Goal: Transaction & Acquisition: Purchase product/service

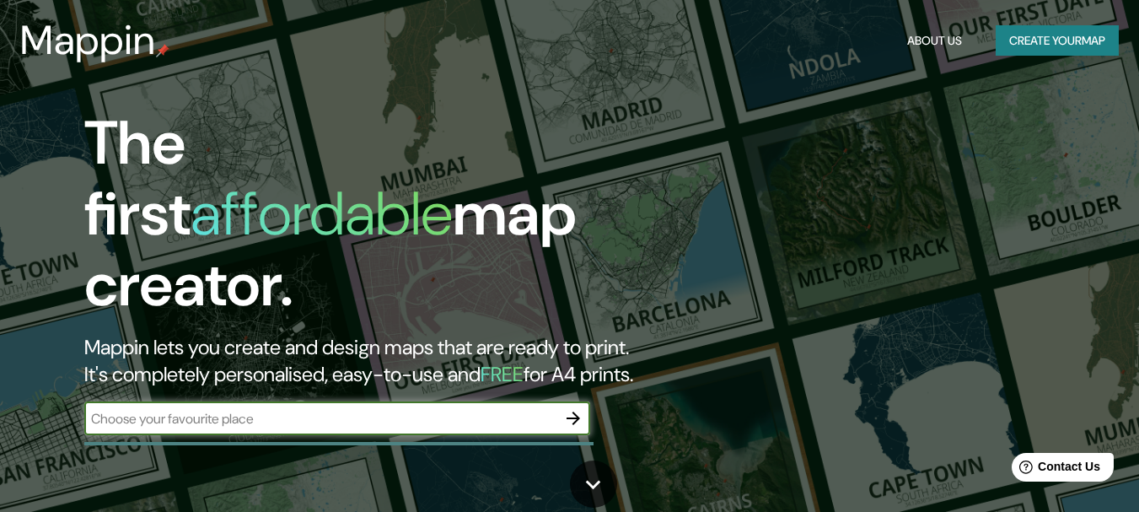
click at [1004, 51] on button "Create your map" at bounding box center [1057, 40] width 123 height 31
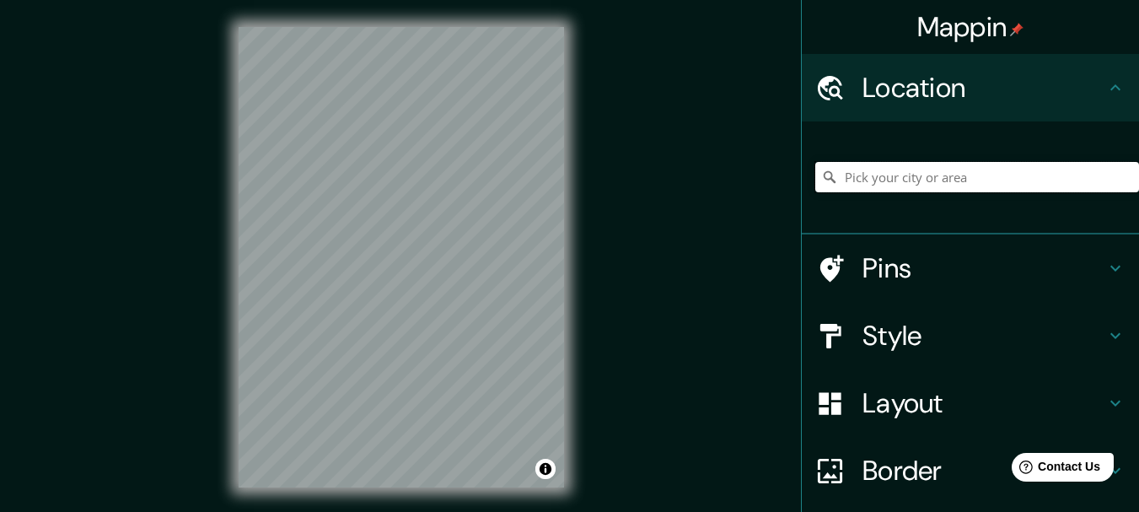
click at [903, 186] on input "Pick your city or area" at bounding box center [977, 177] width 324 height 30
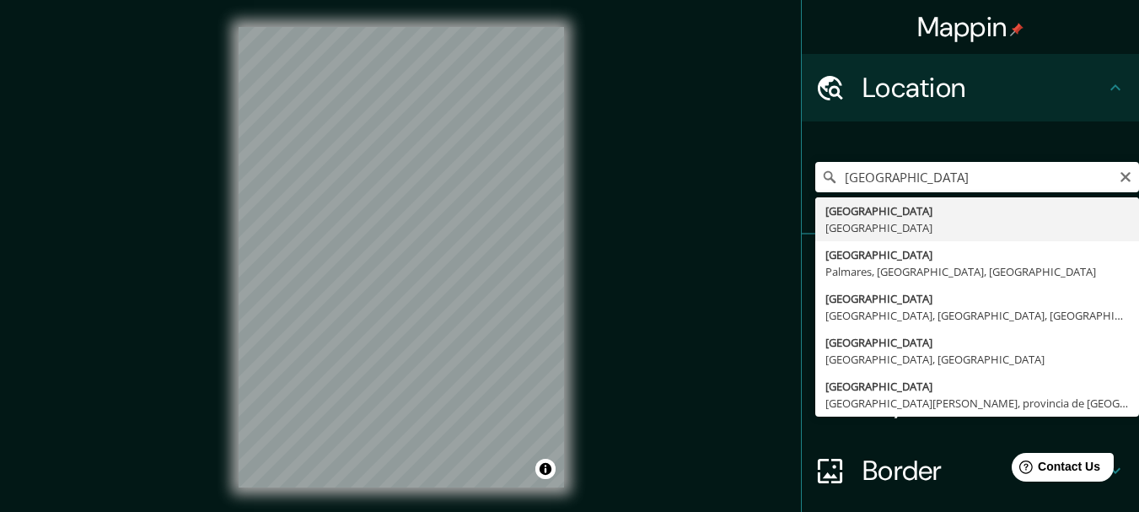
type input "[GEOGRAPHIC_DATA], [GEOGRAPHIC_DATA]"
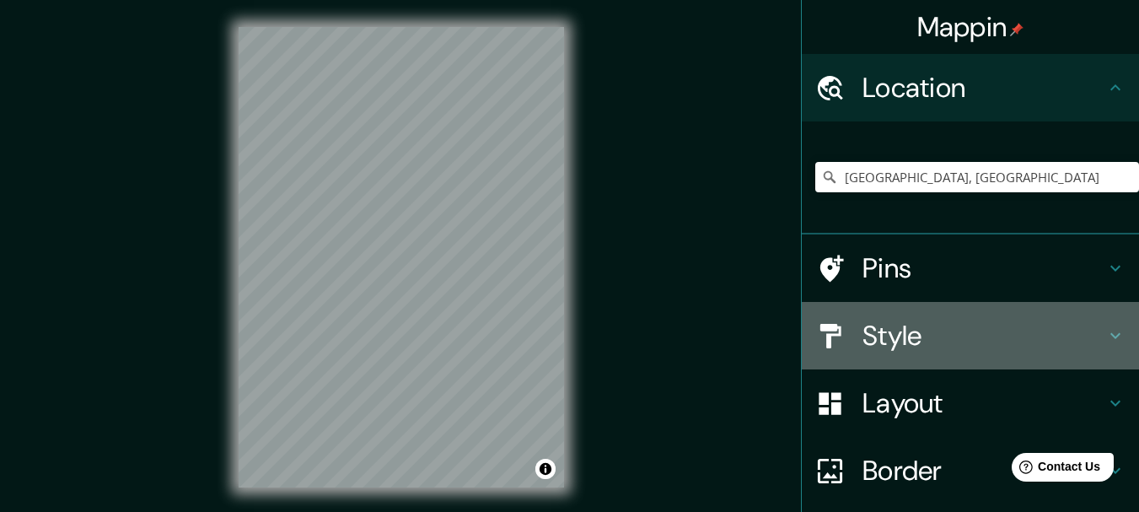
click at [884, 328] on h4 "Style" at bounding box center [984, 336] width 243 height 34
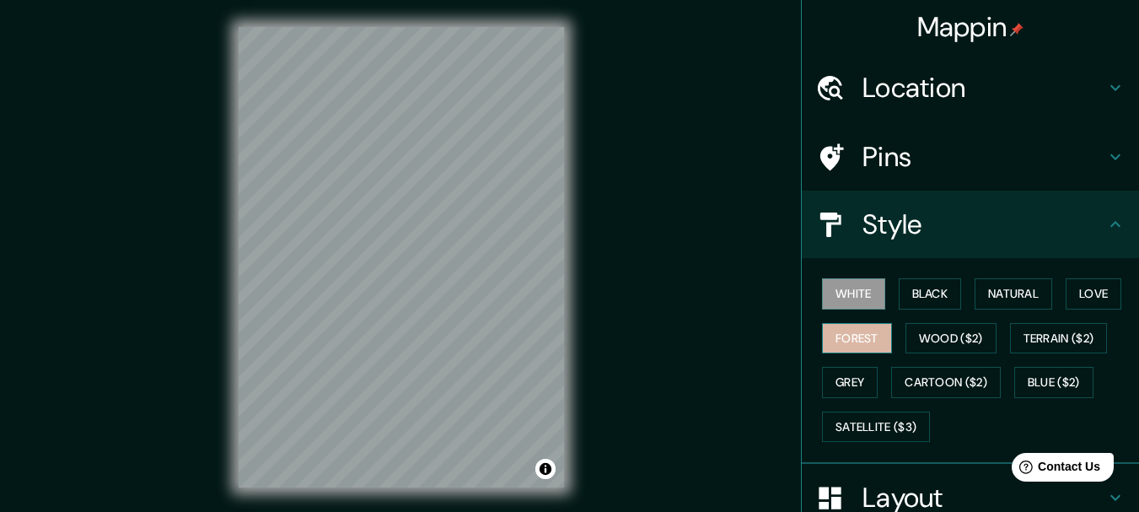
click at [855, 347] on button "Forest" at bounding box center [857, 338] width 70 height 31
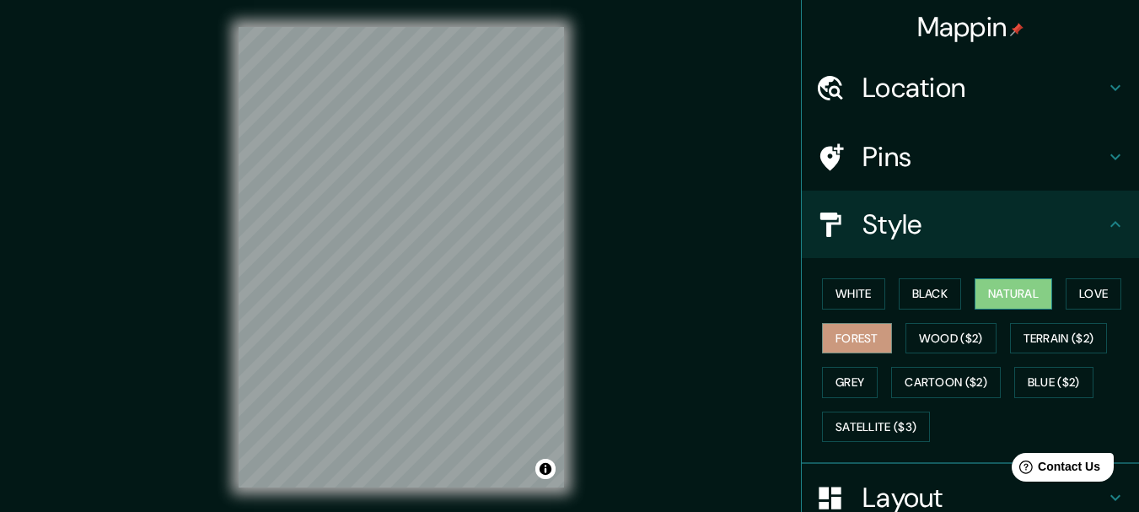
click at [991, 291] on button "Natural" at bounding box center [1014, 293] width 78 height 31
click at [1082, 294] on button "Love" at bounding box center [1094, 293] width 56 height 31
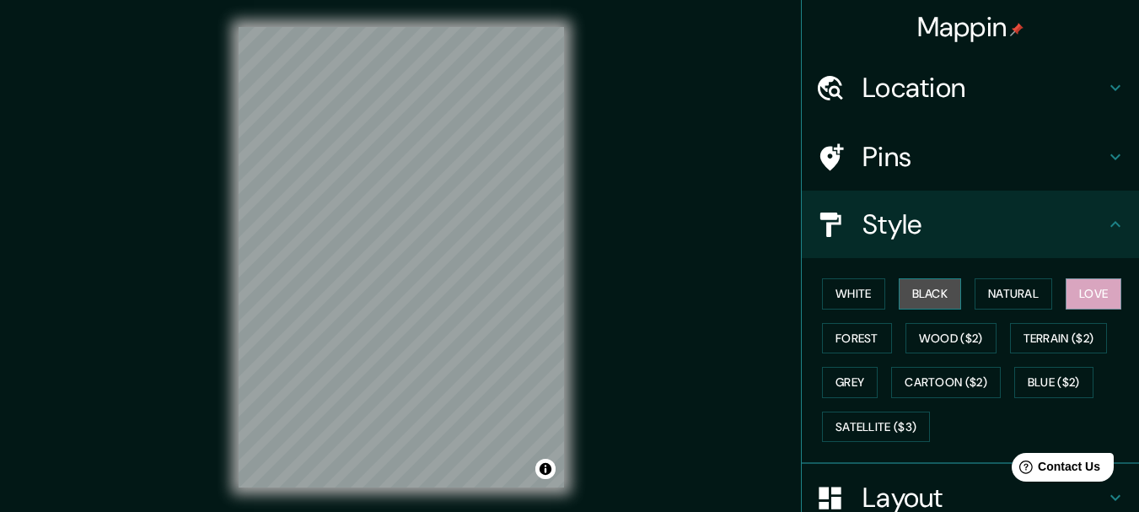
click at [923, 298] on button "Black" at bounding box center [930, 293] width 63 height 31
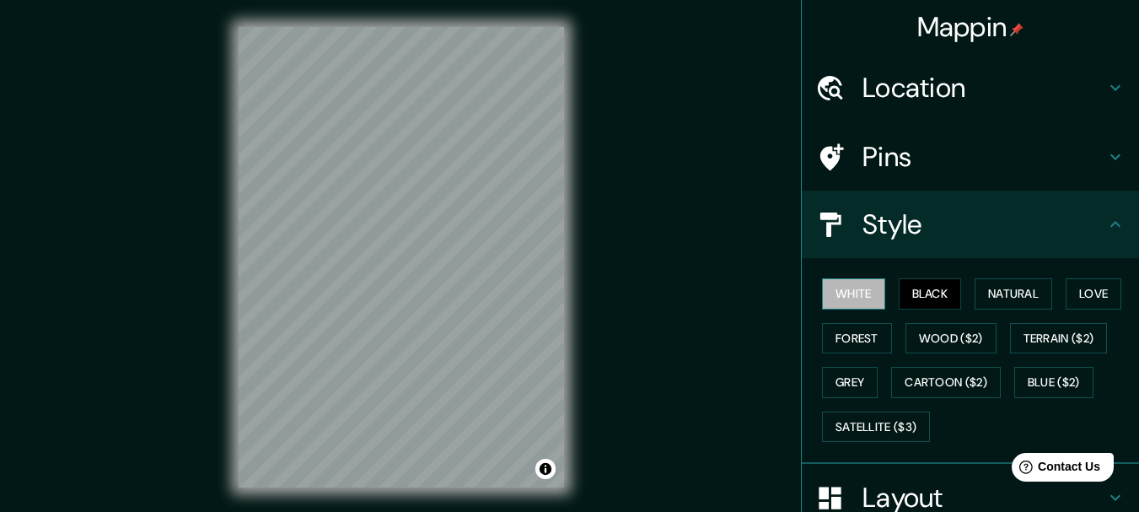
click at [863, 298] on button "White" at bounding box center [853, 293] width 63 height 31
click at [863, 327] on button "Forest" at bounding box center [857, 338] width 70 height 31
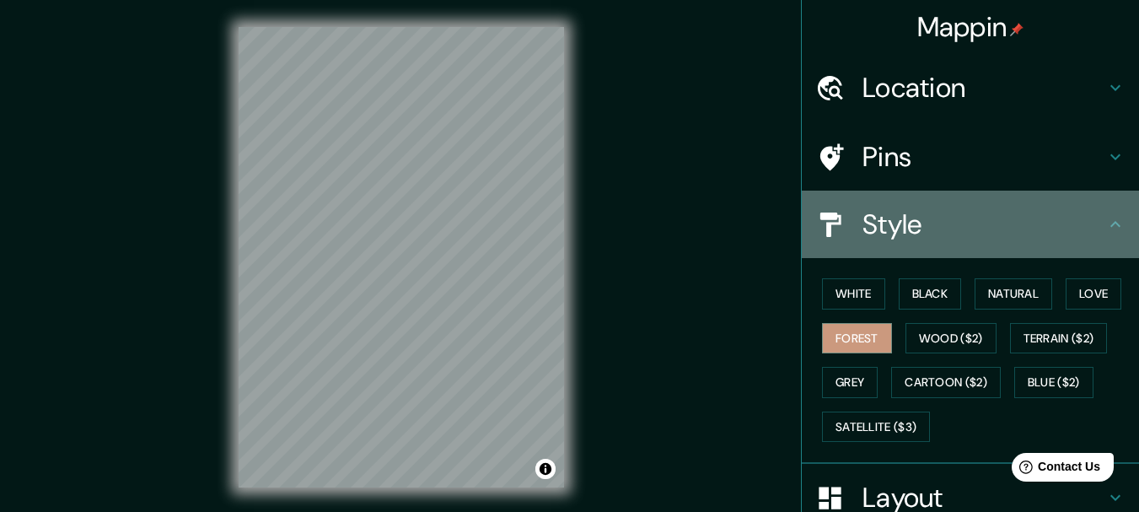
click at [932, 235] on h4 "Style" at bounding box center [984, 224] width 243 height 34
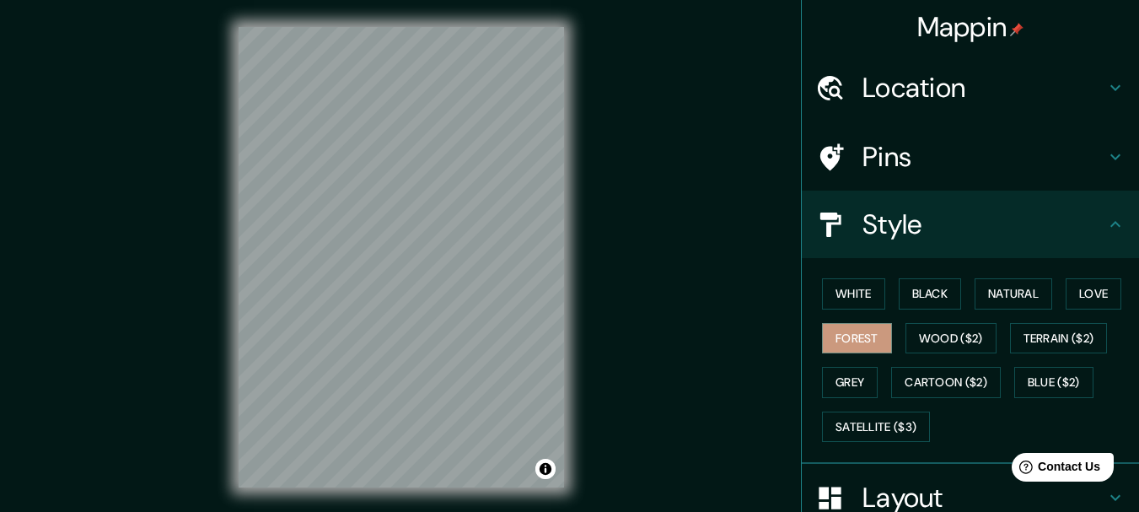
click at [1105, 216] on icon at bounding box center [1115, 224] width 20 height 20
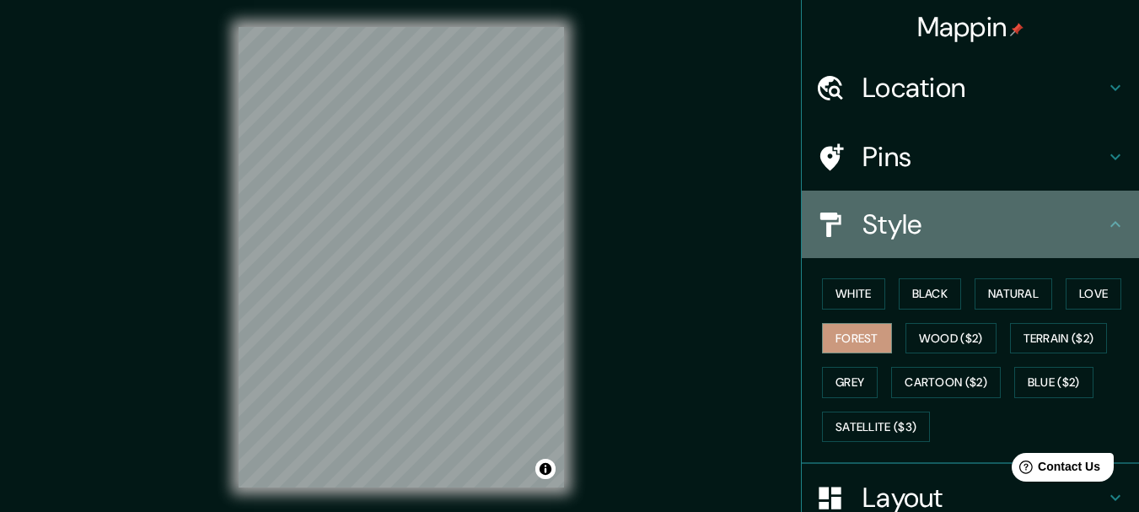
click at [1105, 216] on icon at bounding box center [1115, 224] width 20 height 20
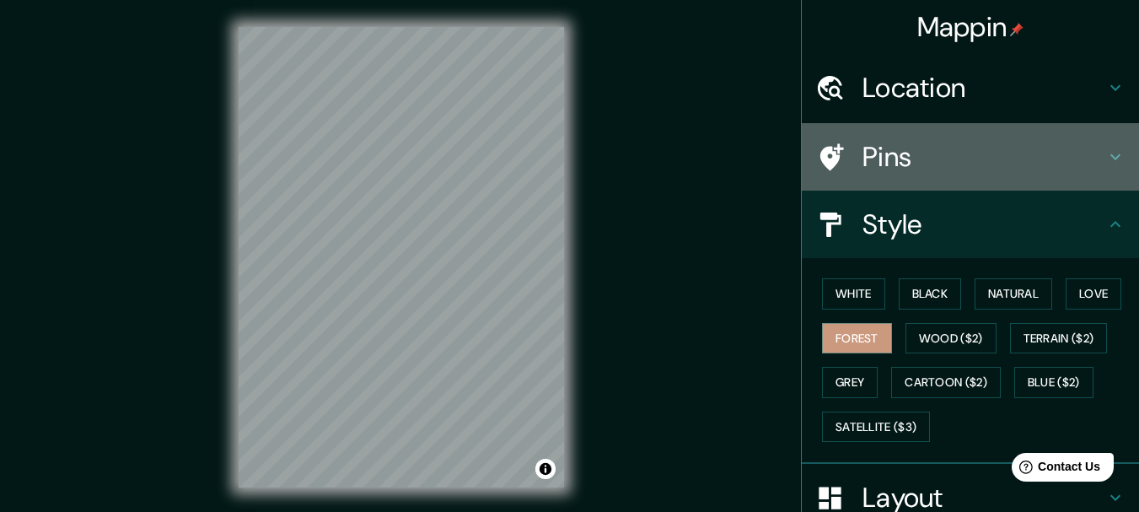
click at [1099, 169] on div "Pins" at bounding box center [970, 156] width 337 height 67
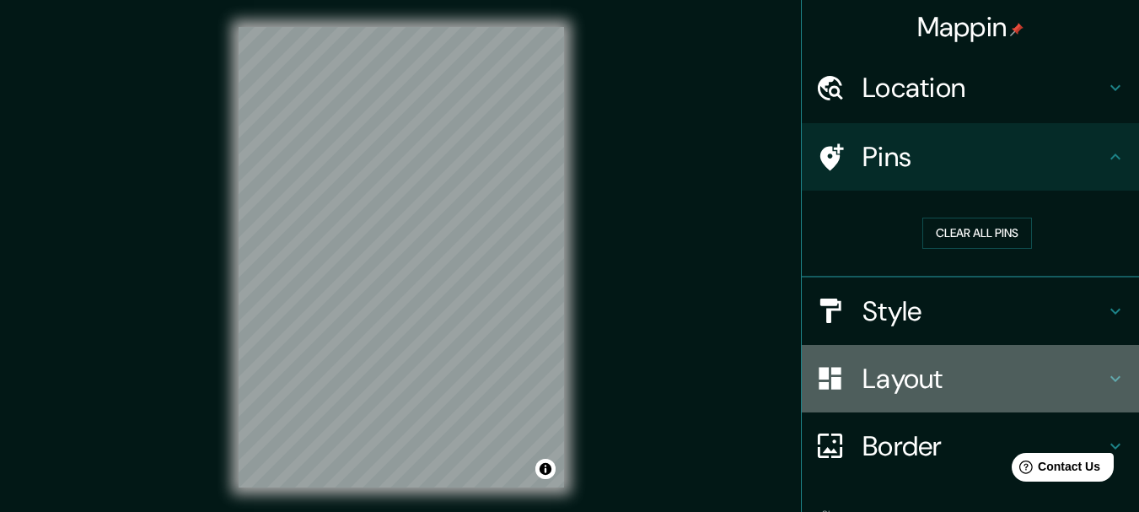
click at [1013, 360] on div "Layout" at bounding box center [970, 378] width 337 height 67
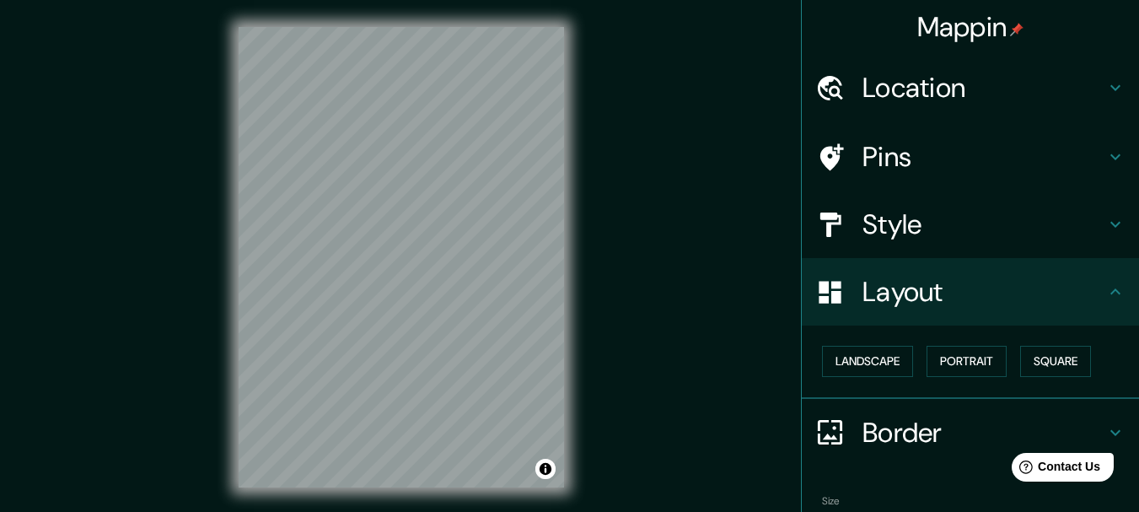
scroll to position [94, 0]
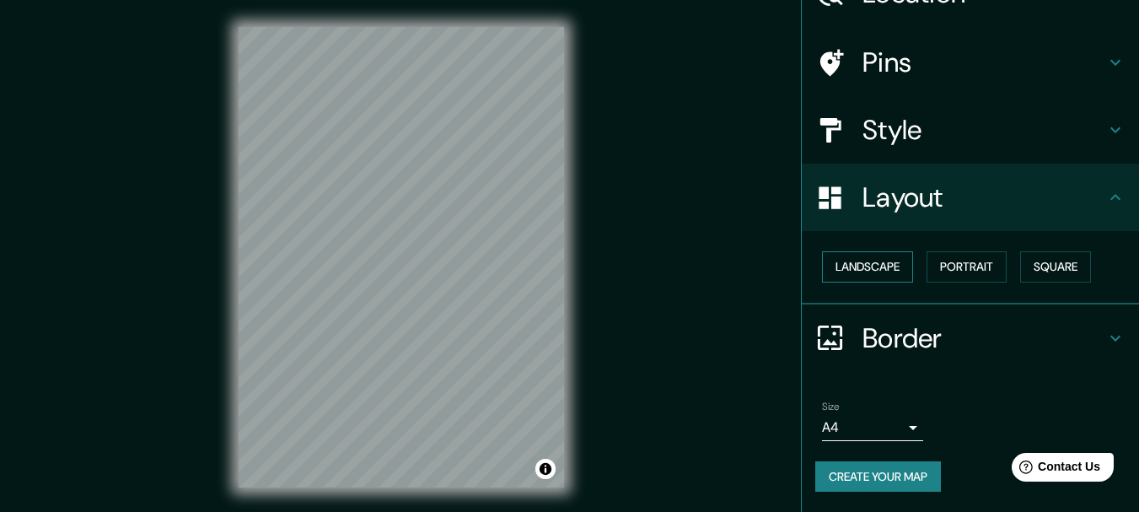
click at [890, 276] on button "Landscape" at bounding box center [867, 266] width 91 height 31
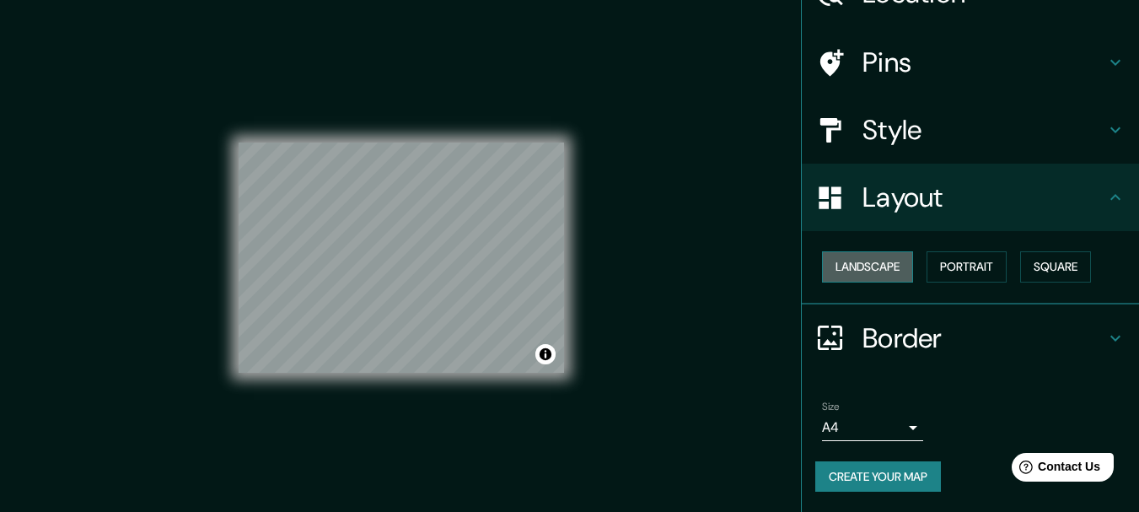
click at [890, 276] on button "Landscape" at bounding box center [867, 266] width 91 height 31
click at [942, 276] on button "Portrait" at bounding box center [967, 266] width 80 height 31
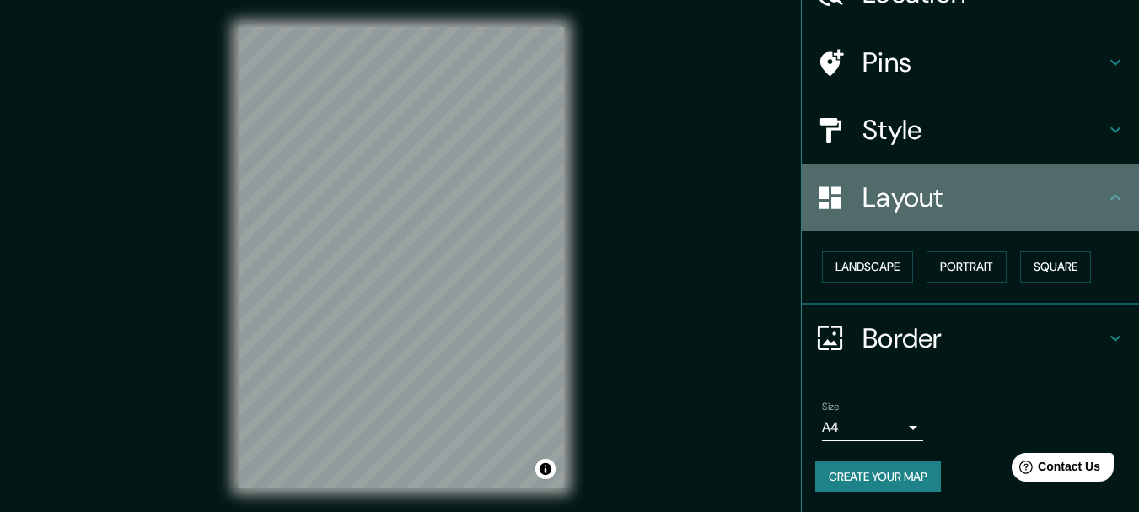
click at [1044, 209] on h4 "Layout" at bounding box center [984, 197] width 243 height 34
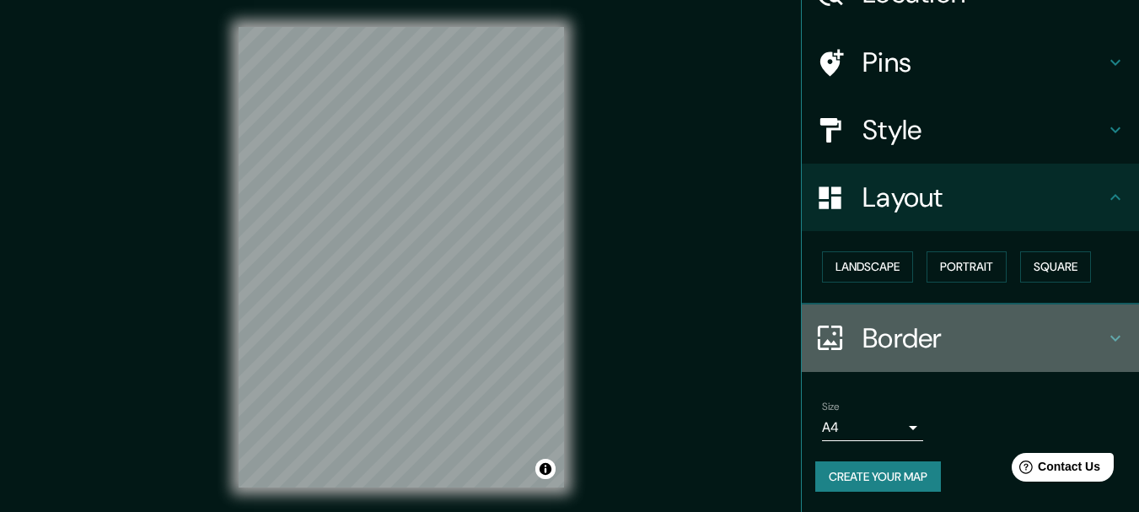
click at [1039, 353] on h4 "Border" at bounding box center [984, 338] width 243 height 34
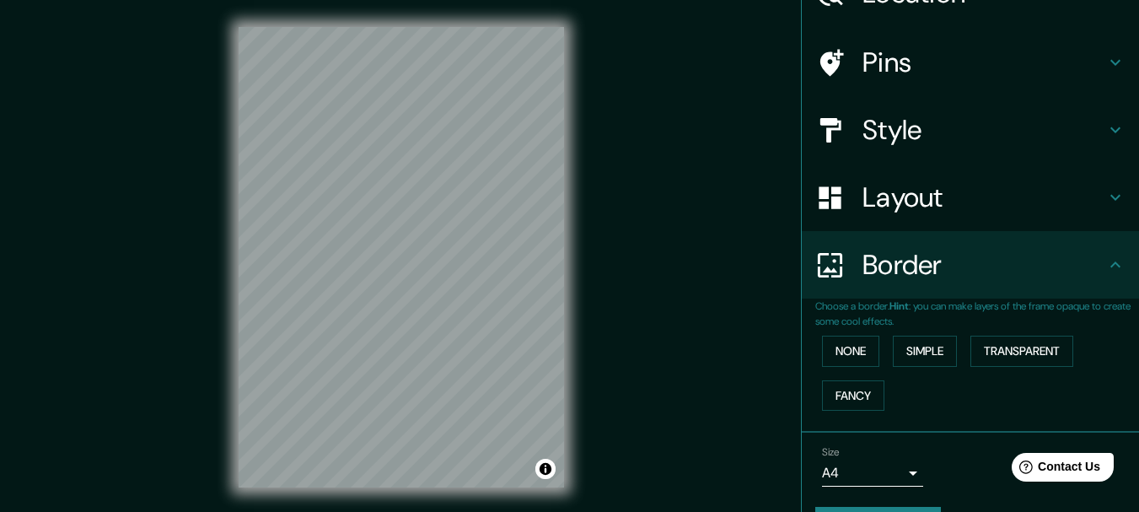
scroll to position [141, 0]
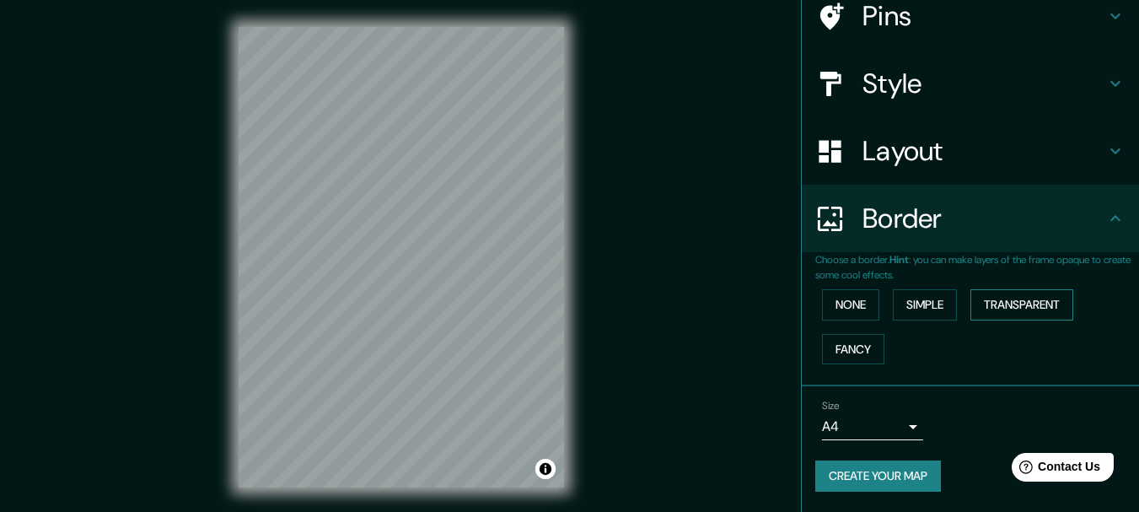
click at [992, 296] on button "Transparent" at bounding box center [1021, 304] width 103 height 31
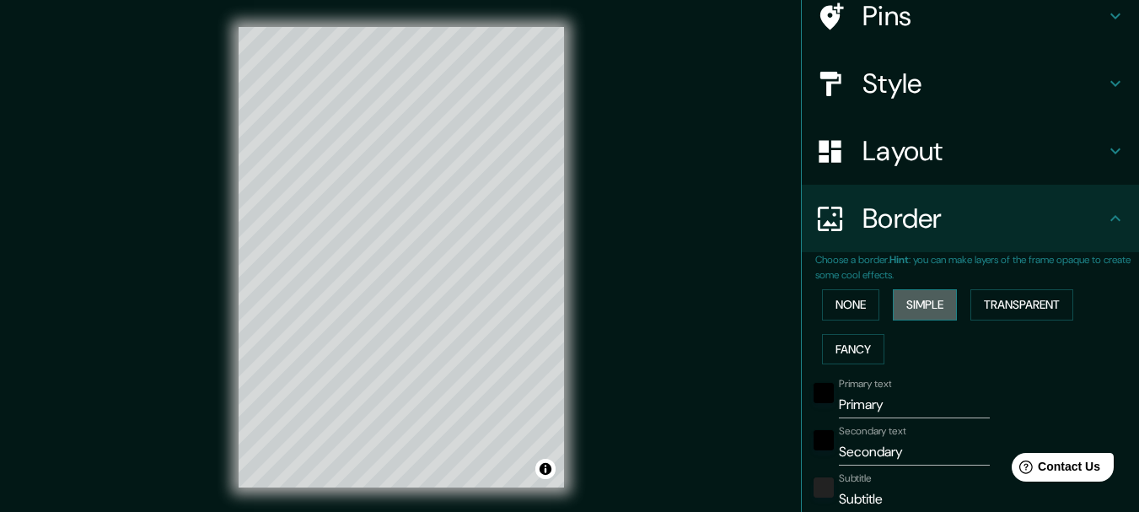
click at [912, 317] on button "Simple" at bounding box center [925, 304] width 64 height 31
click at [866, 310] on button "None" at bounding box center [850, 304] width 57 height 31
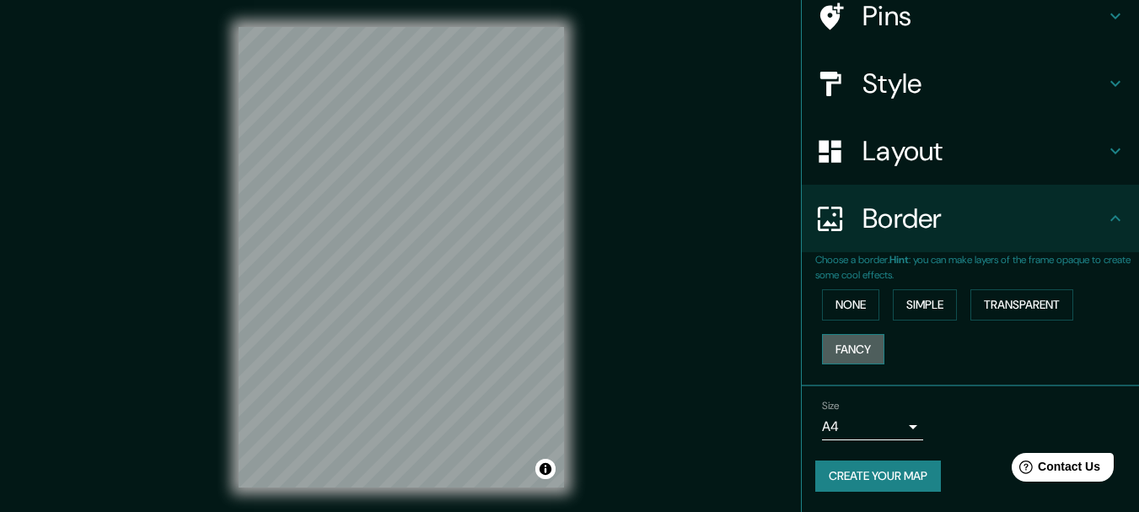
click at [862, 342] on button "Fancy" at bounding box center [853, 349] width 62 height 31
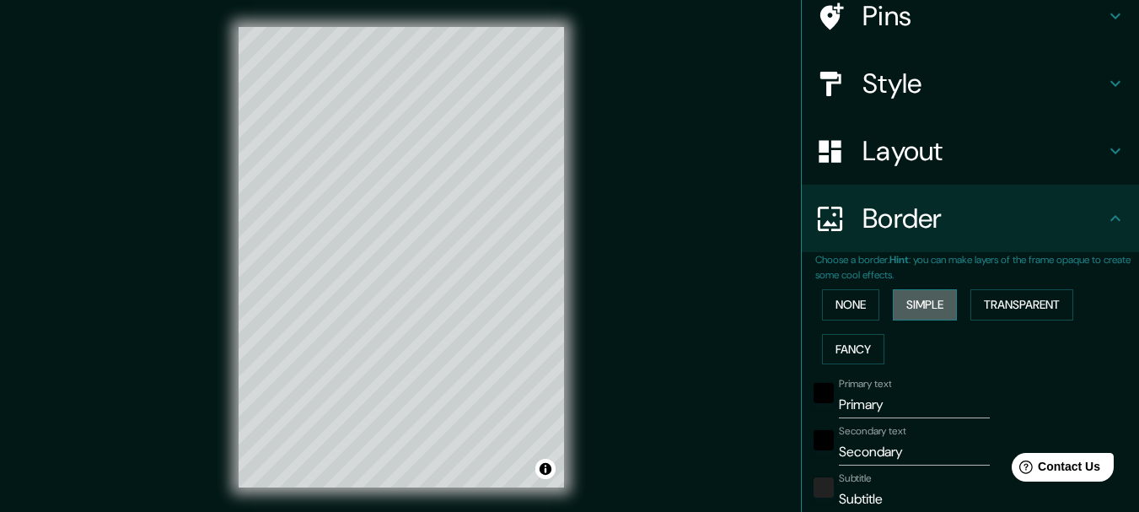
click at [900, 318] on button "Simple" at bounding box center [925, 304] width 64 height 31
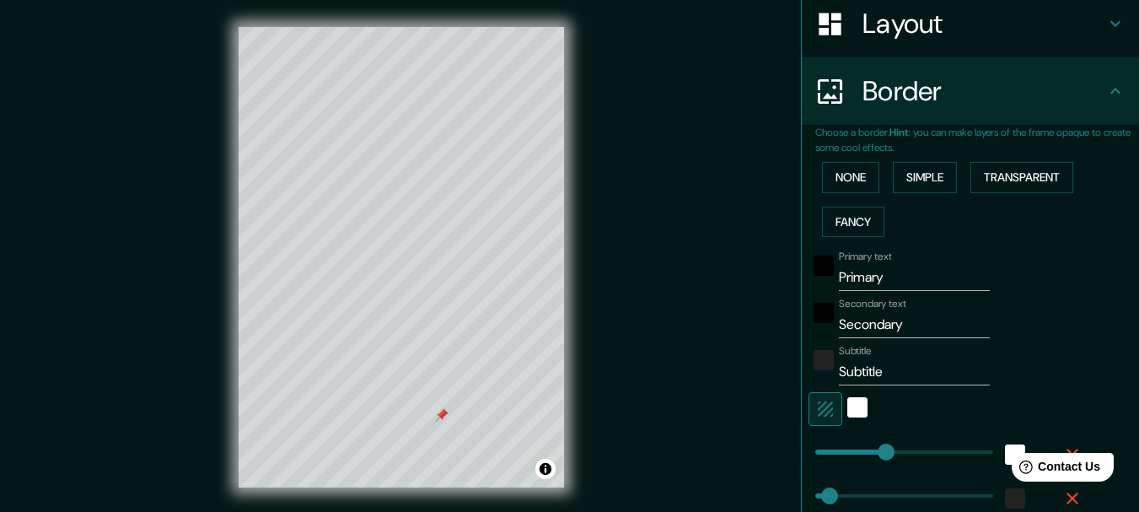
scroll to position [270, 0]
click at [841, 218] on button "Fancy" at bounding box center [853, 220] width 62 height 31
click at [859, 278] on input "Primary" at bounding box center [914, 275] width 151 height 27
type input "L"
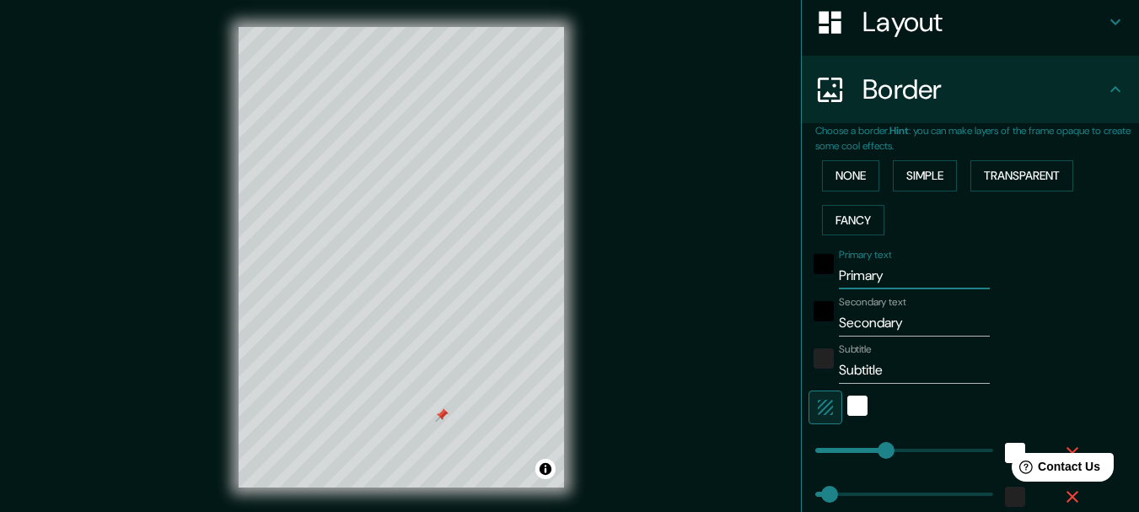
type input "154"
type input "31"
type input "15"
type input "La"
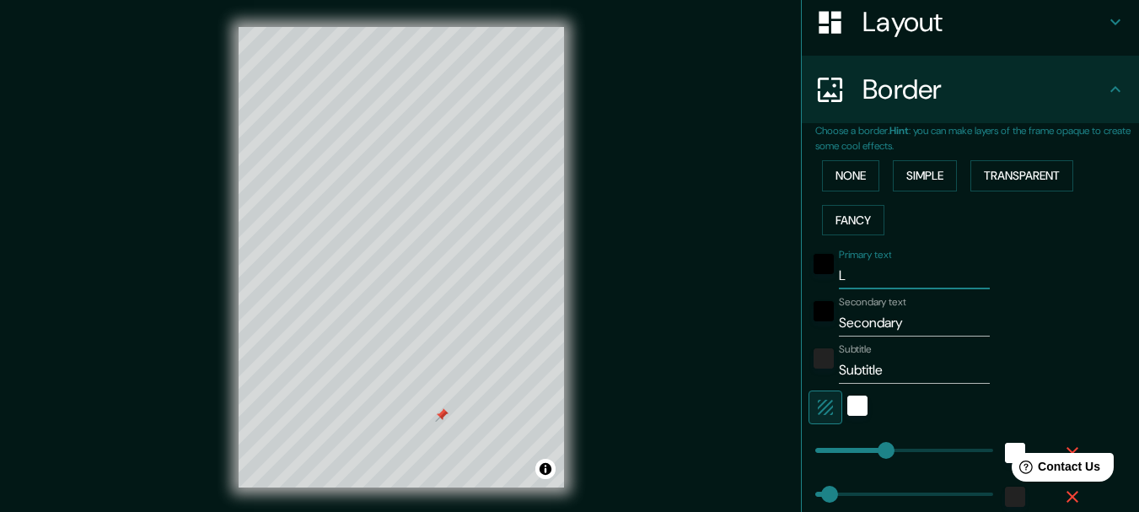
type input "154"
type input "31"
type input "15"
type input "La"
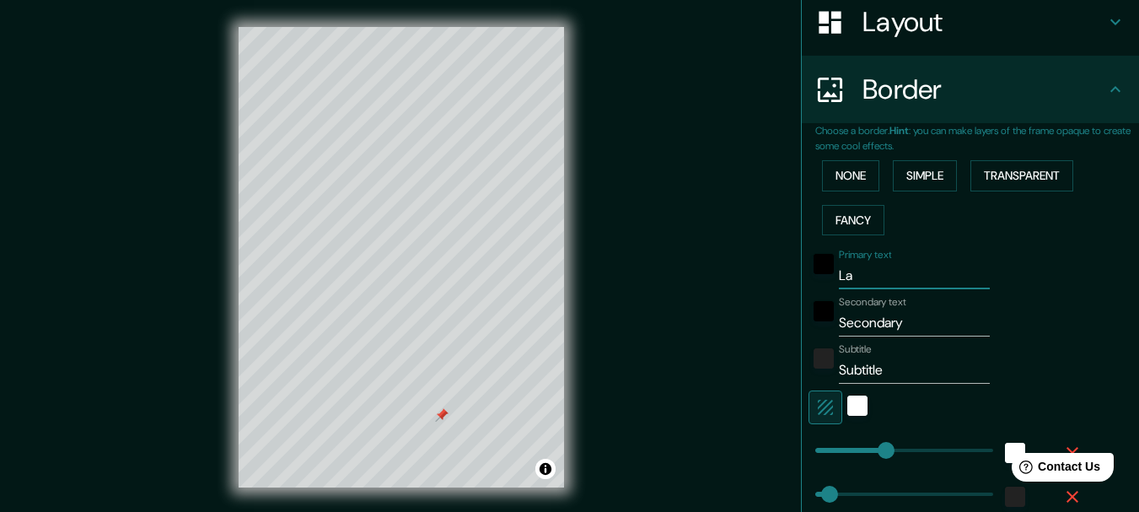
type input "154"
type input "31"
type input "15"
type input "La bo"
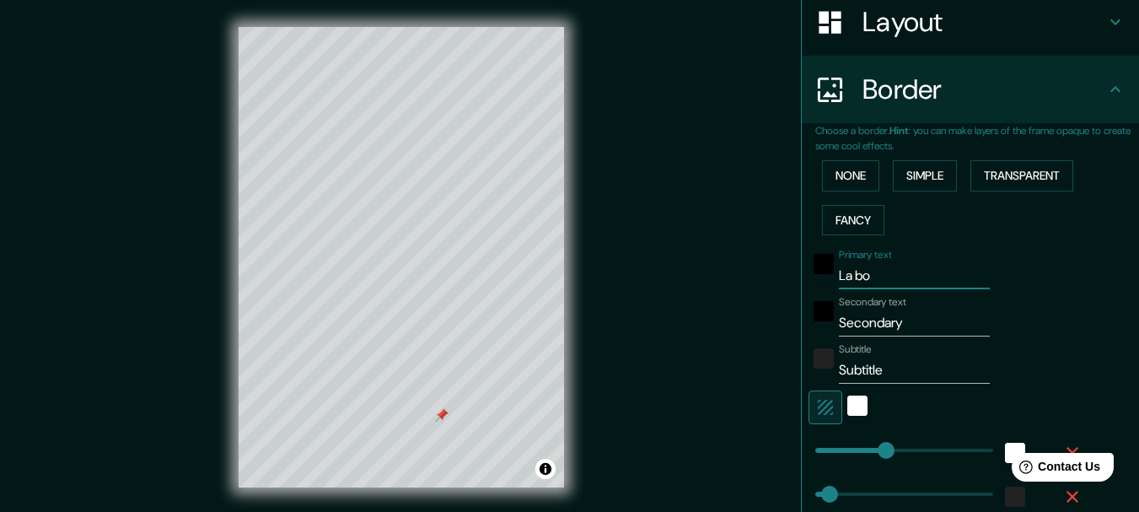
type input "154"
type input "31"
type input "15"
type input "La boc"
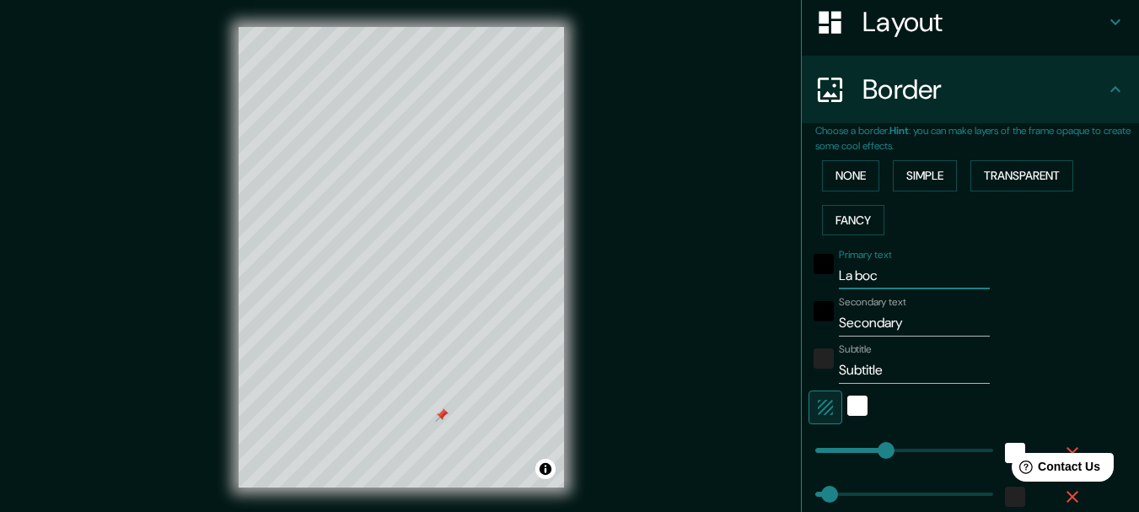
type input "154"
type input "31"
type input "15"
type input "La boca"
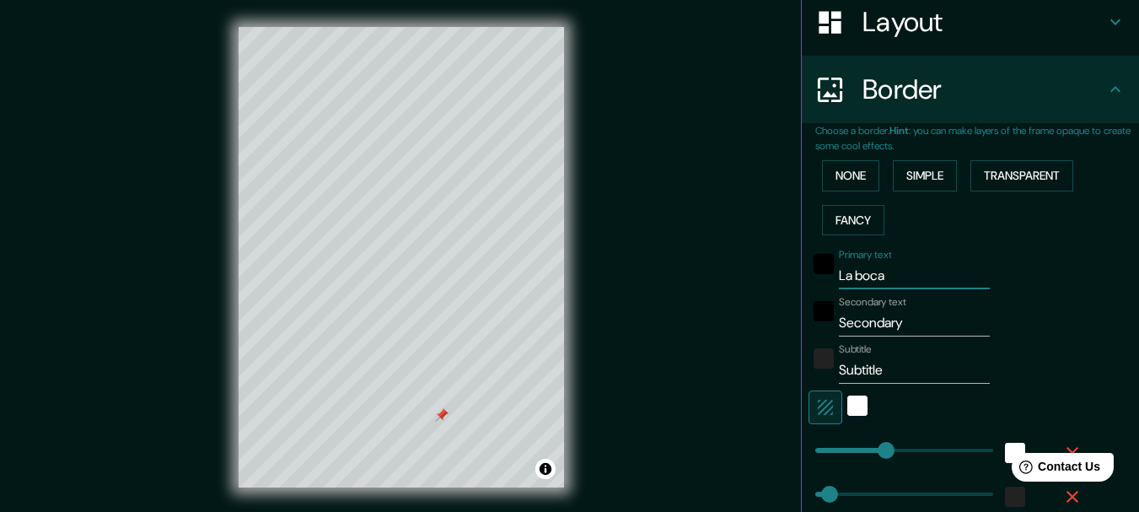
type input "154"
type input "31"
type input "15"
type input "La boca"
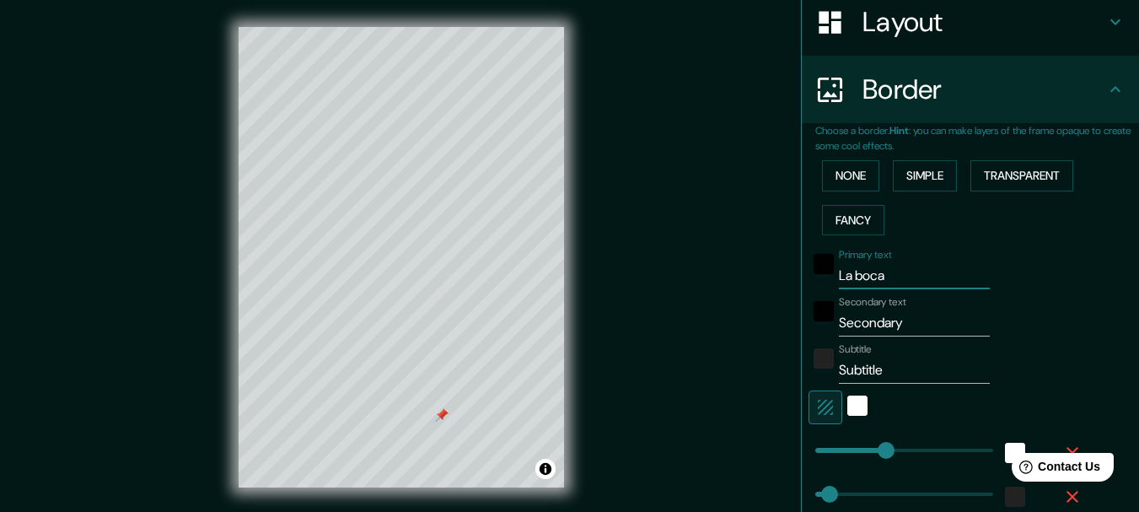
type input "154"
type input "31"
type input "15"
type input "La boca e"
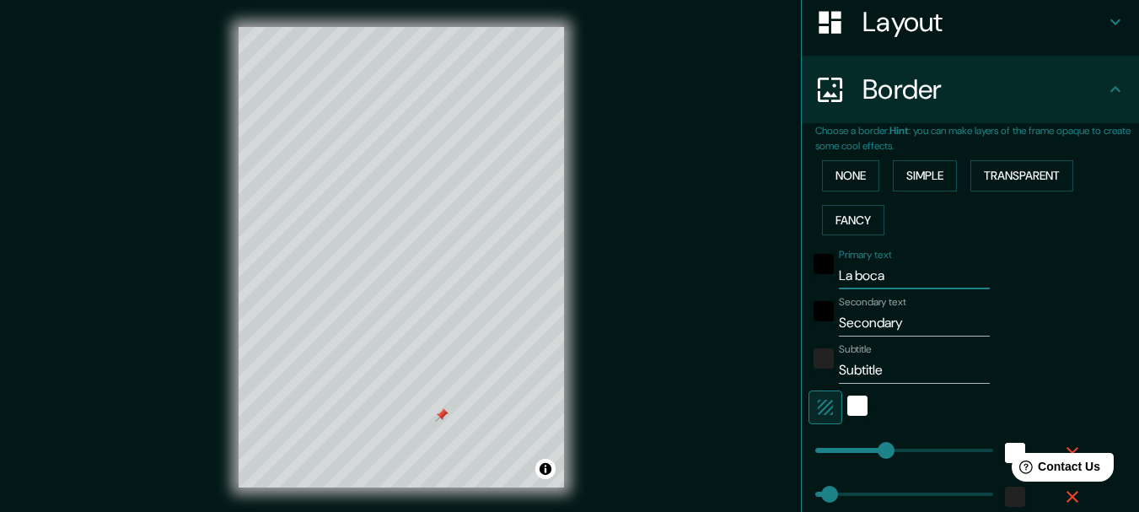
type input "154"
type input "31"
type input "15"
type input "La boca e"
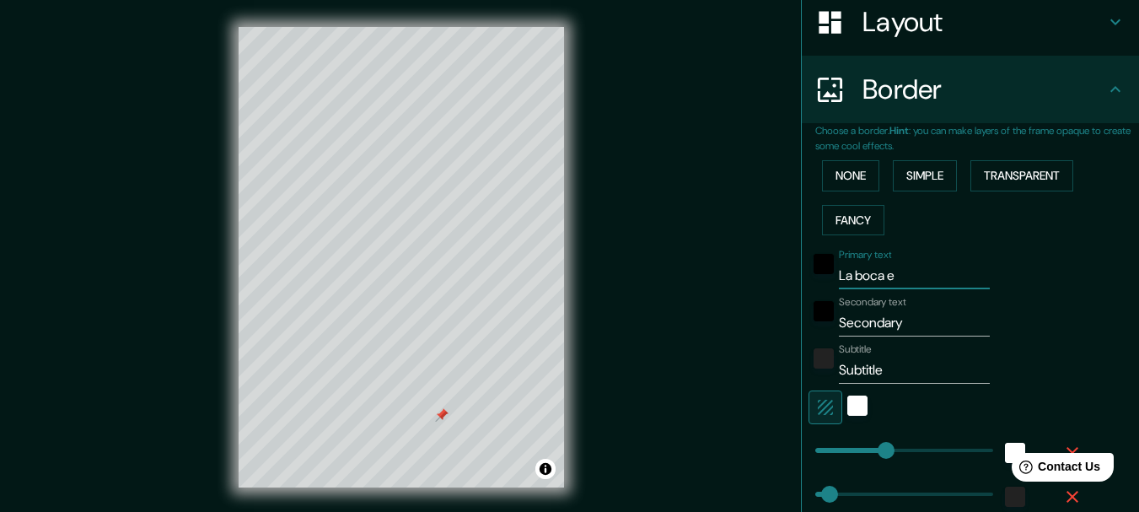
type input "154"
type input "31"
type input "15"
type input "La boca e i"
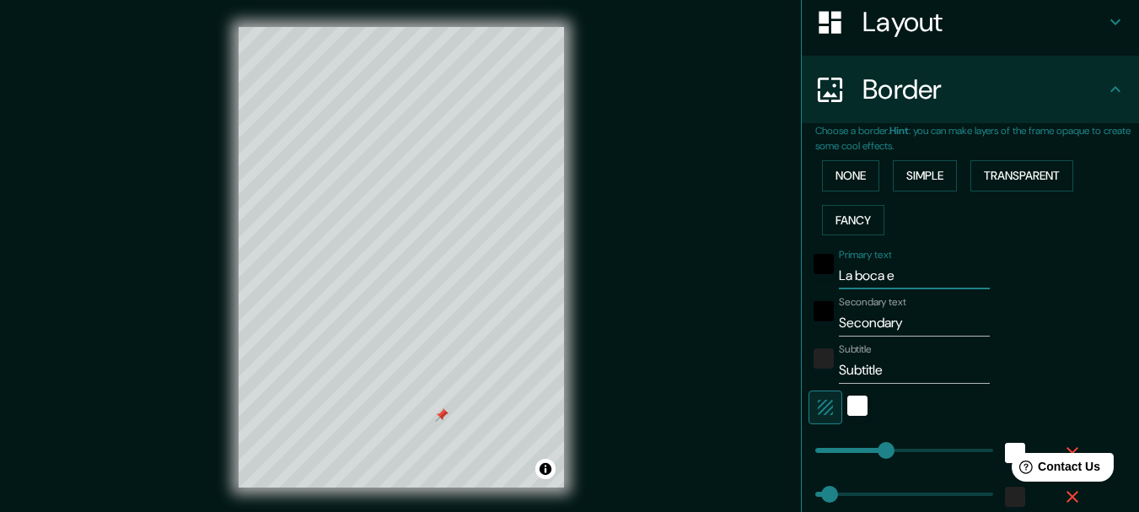
type input "154"
type input "31"
type input "15"
type input "La boca e is"
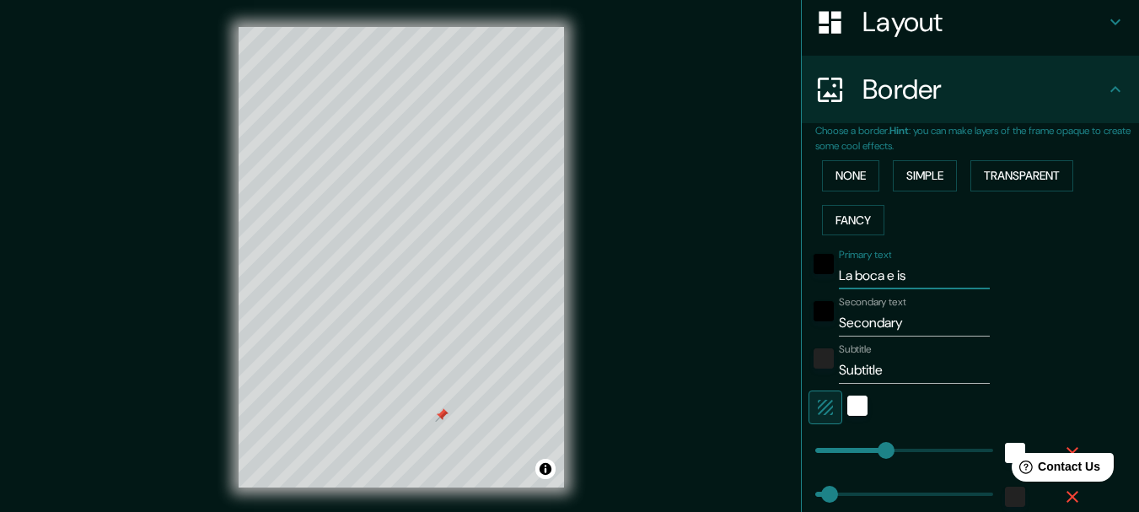
type input "154"
type input "31"
type input "15"
type input "La boca e isl"
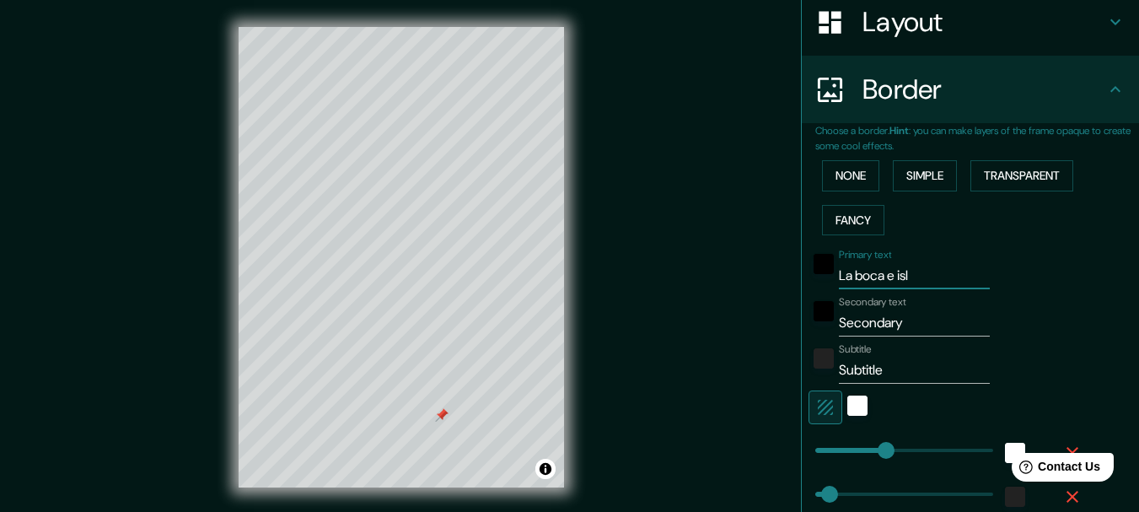
type input "154"
type input "31"
type input "15"
type input "La boca e is"
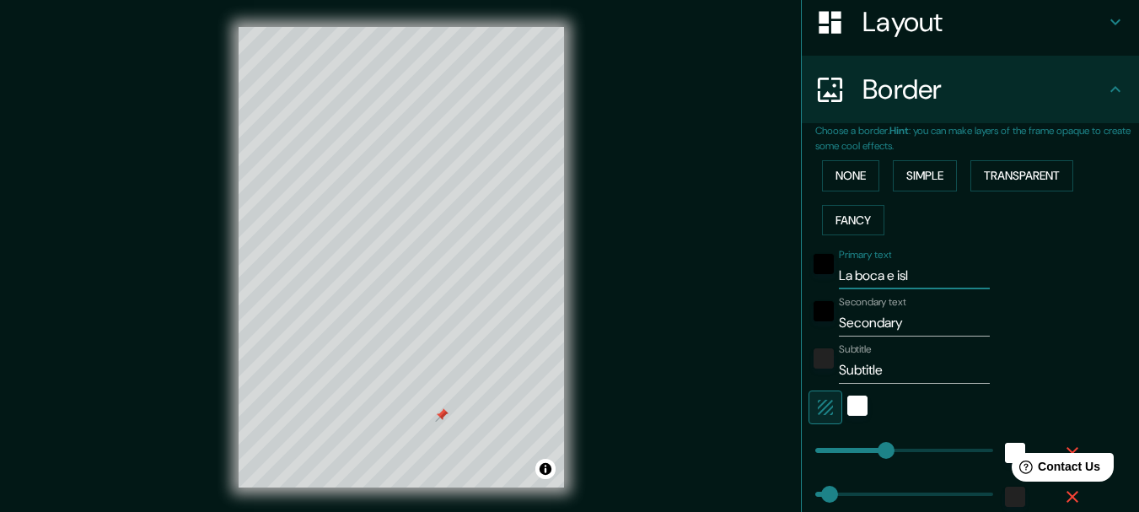
type input "154"
type input "31"
type input "15"
type input "La boca e i"
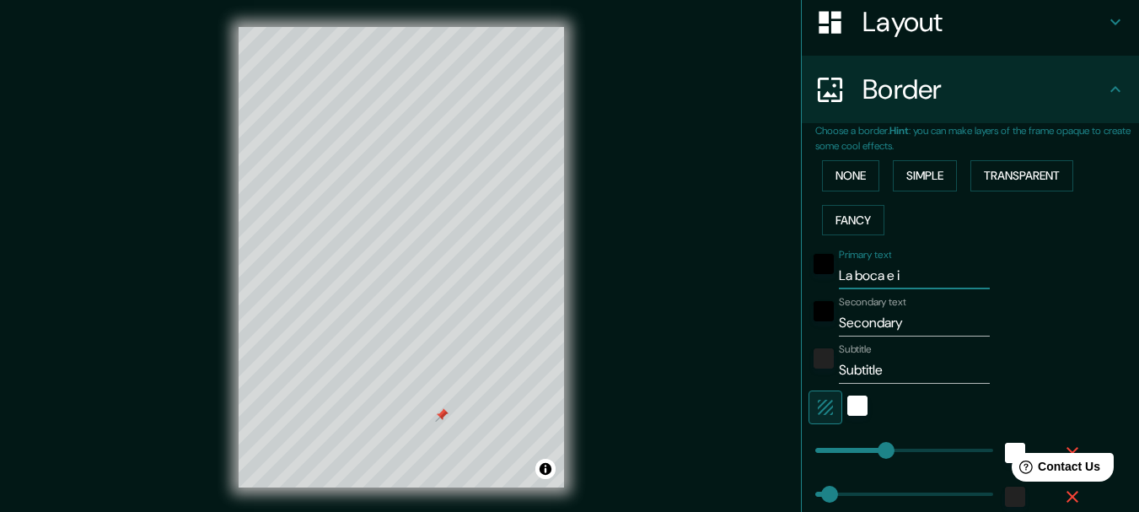
type input "154"
type input "31"
type input "15"
type input "La boca e"
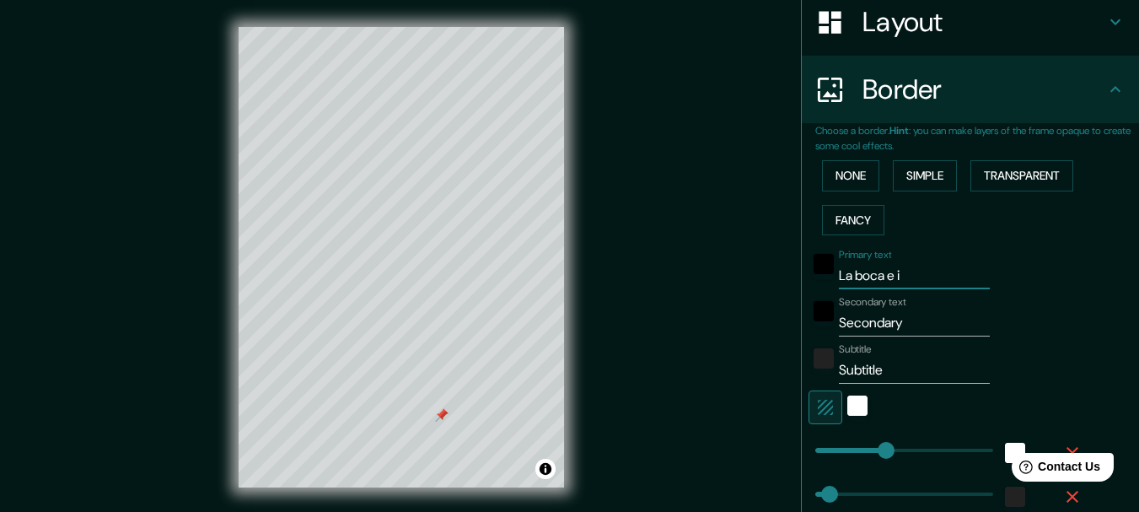
type input "154"
type input "31"
type input "15"
type input "La boca e"
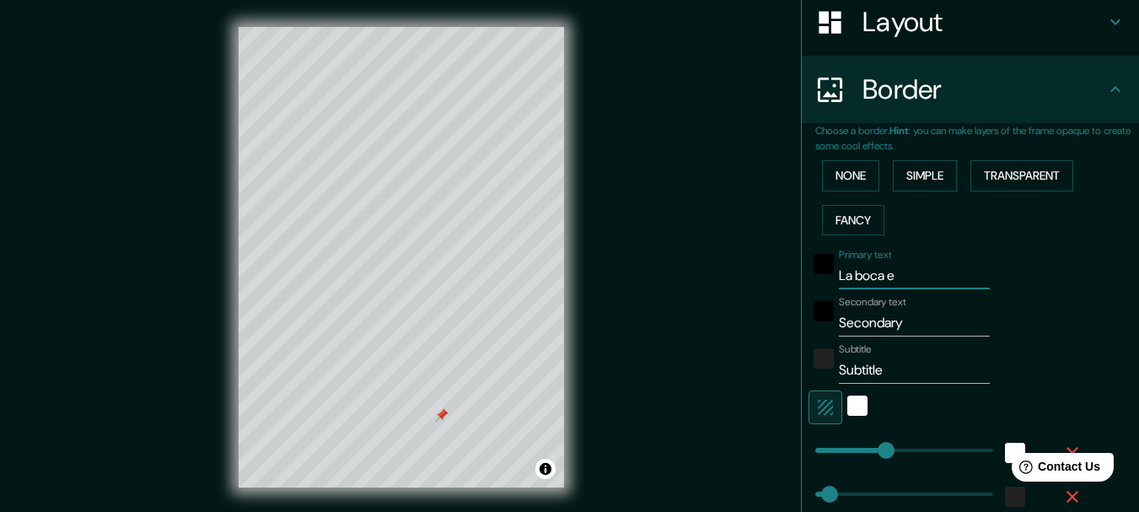
type input "154"
type input "31"
type input "15"
type input "La boca"
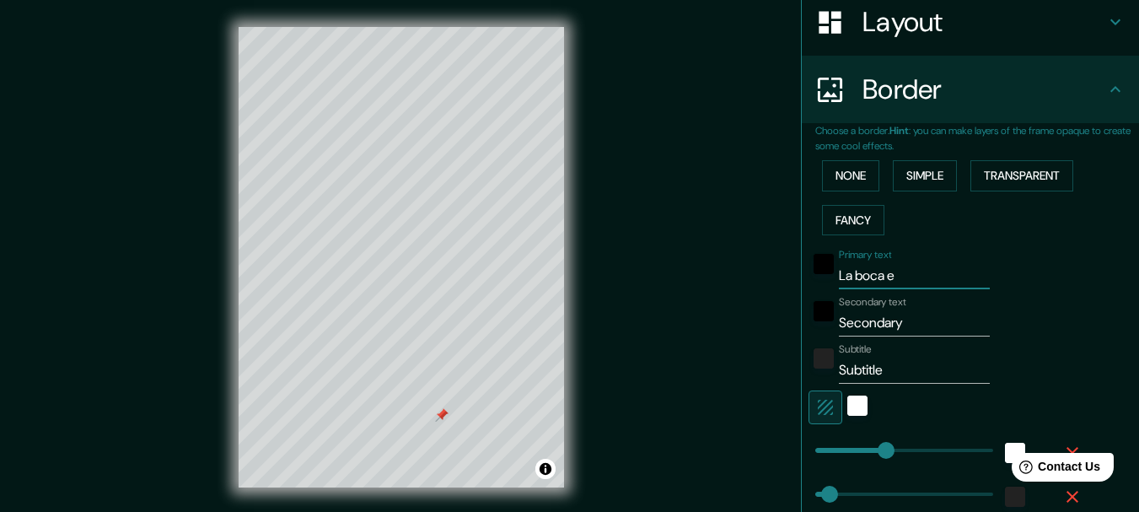
type input "154"
type input "31"
type input "15"
type input "La boca"
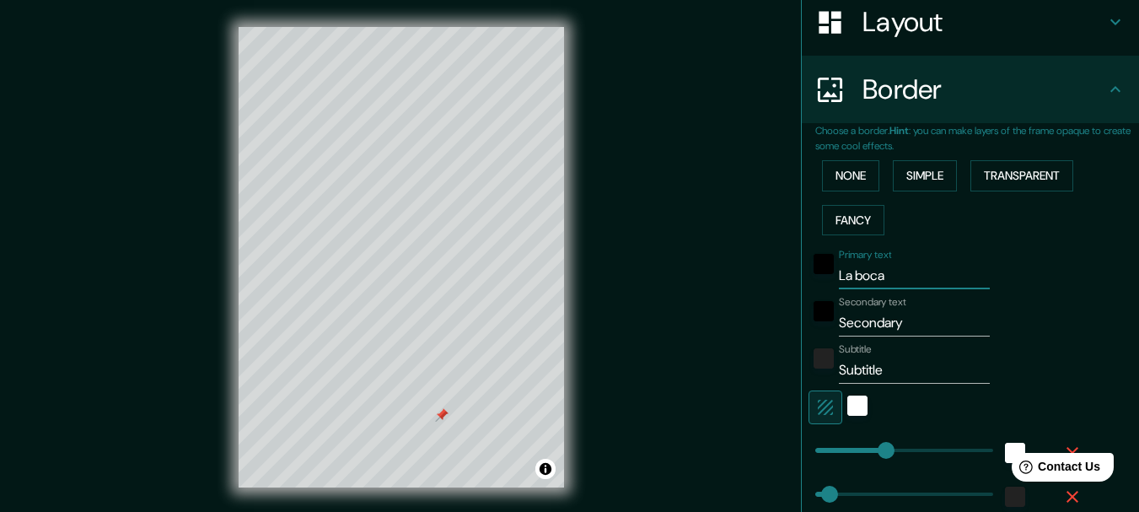
type input "154"
type input "31"
type input "15"
type input "La boca"
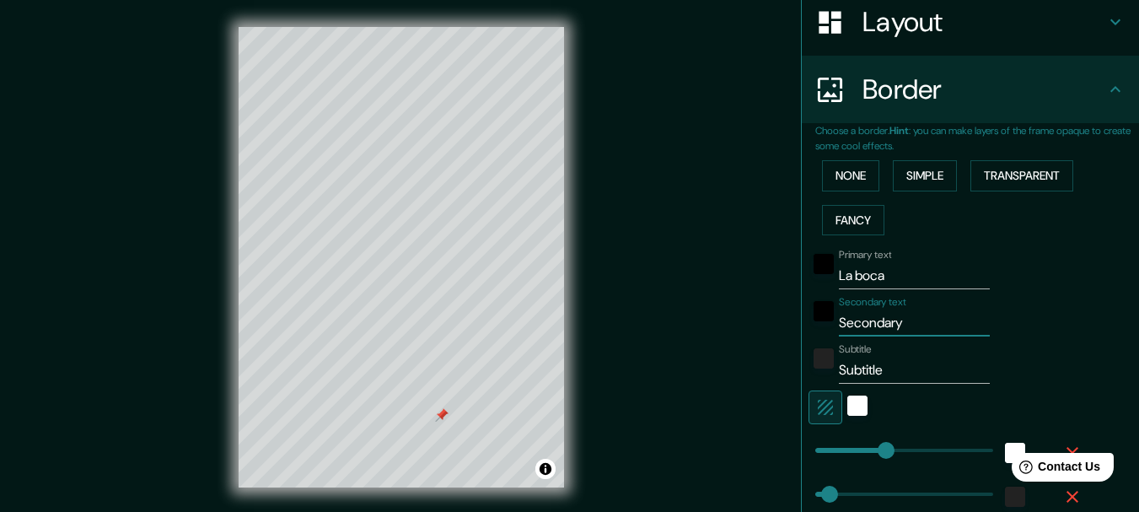
click at [877, 320] on input "Secondary" at bounding box center [914, 322] width 151 height 27
type input "i"
type input "154"
type input "31"
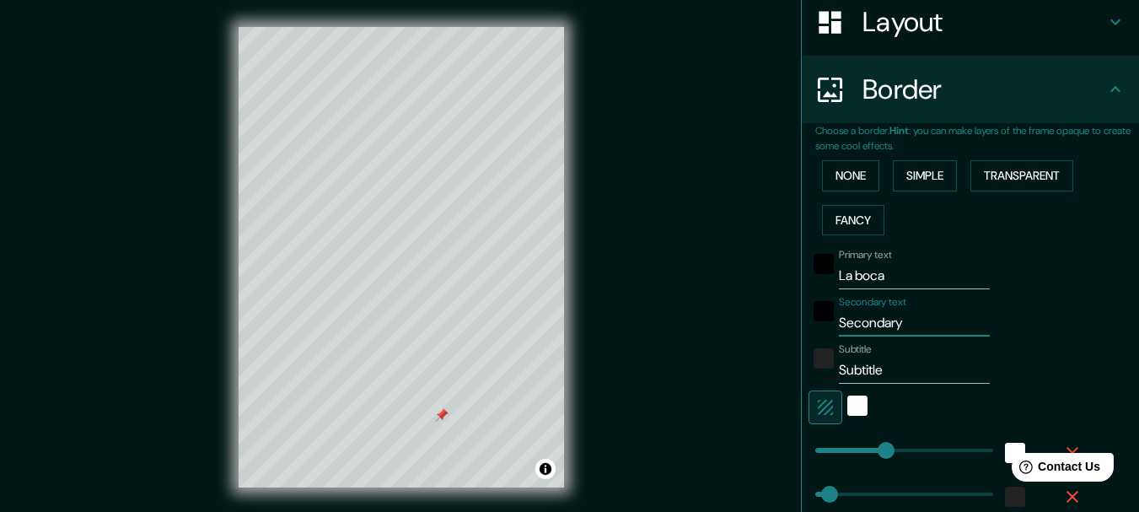
type input "31"
type input "15"
type input "is"
type input "154"
type input "31"
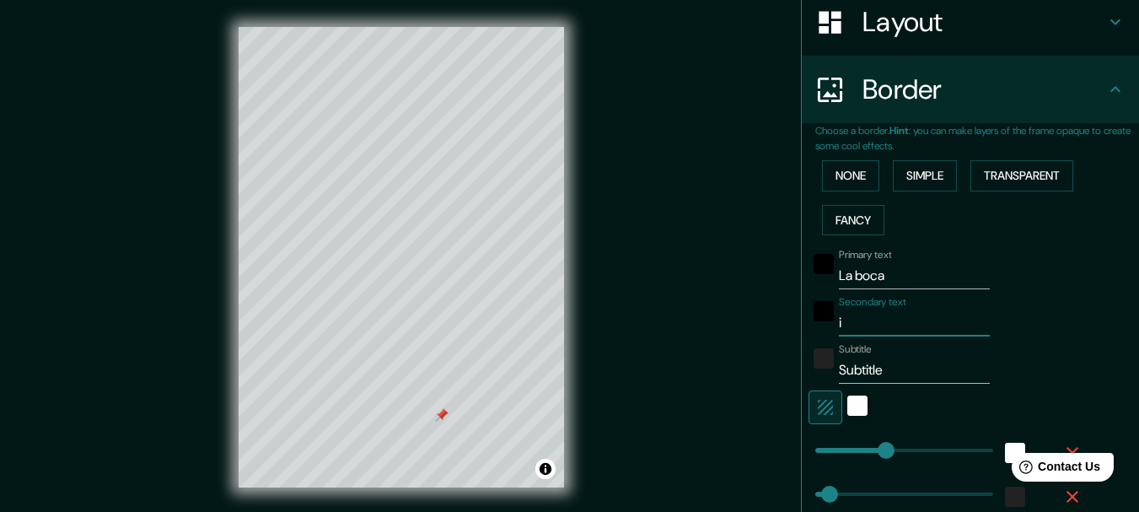
type input "31"
type input "15"
type input "[DEMOGRAPHIC_DATA]"
type input "154"
type input "31"
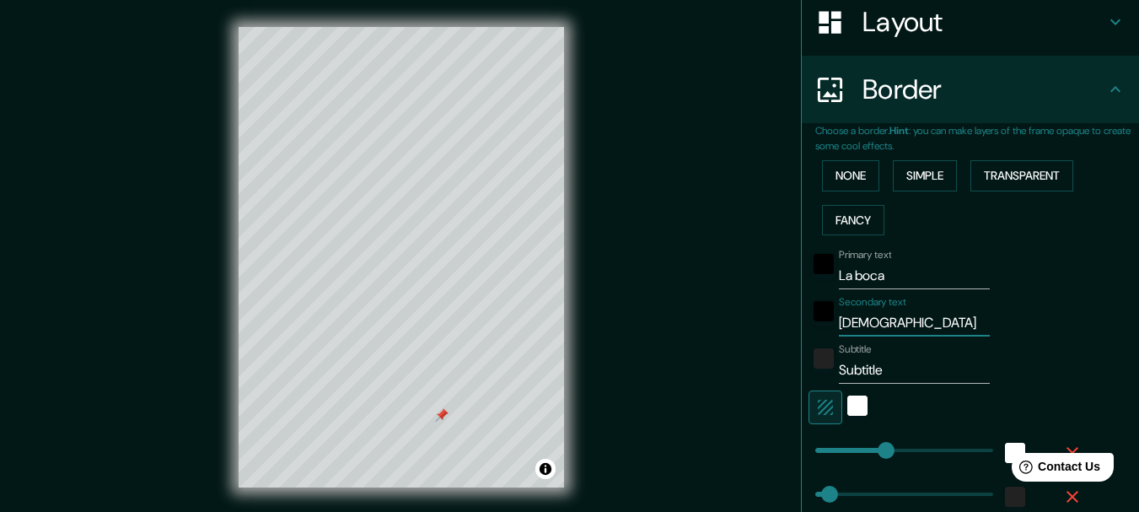
type input "31"
type input "15"
type input "[DEMOGRAPHIC_DATA]"
type input "154"
type input "31"
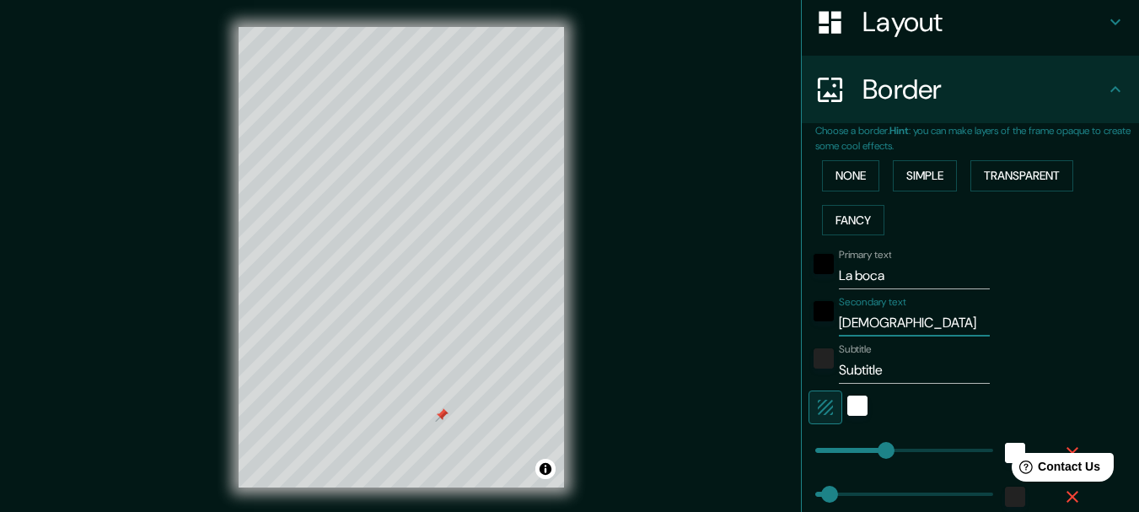
type input "31"
type input "15"
type input "ismal"
type input "154"
type input "31"
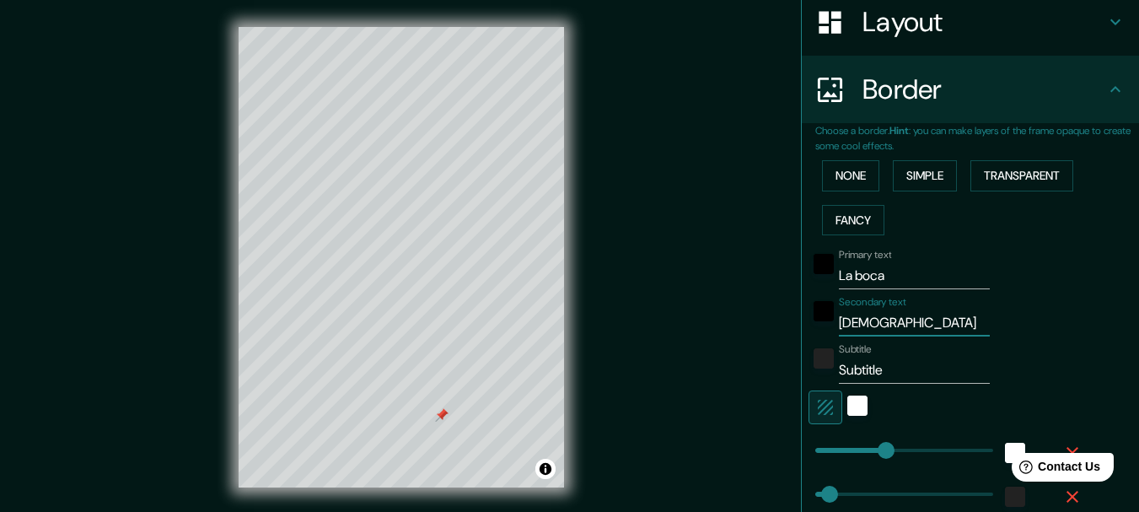
type input "31"
type input "15"
type input "ismal"
type input "154"
type input "31"
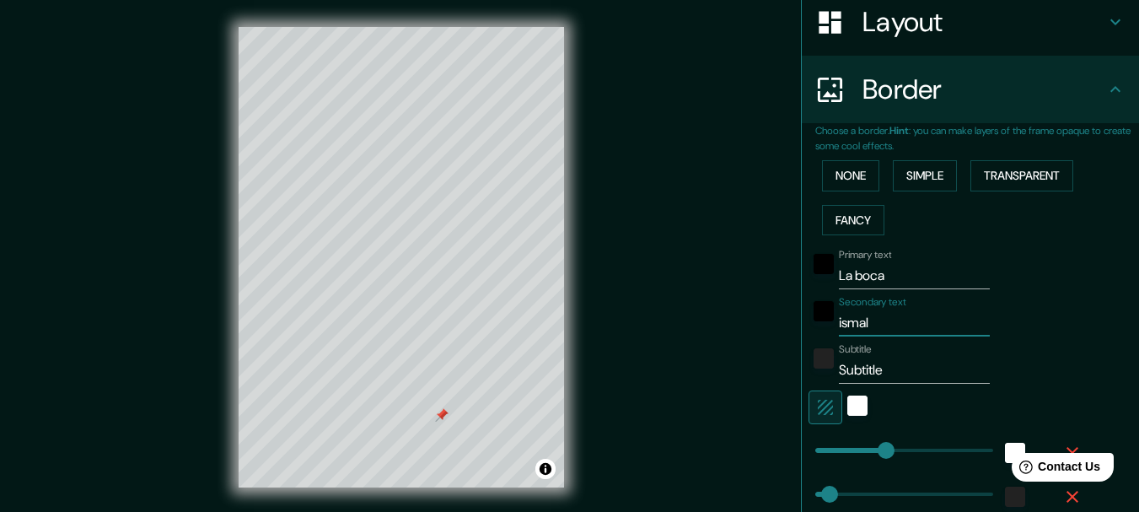
type input "31"
type input "15"
type input "ismal m"
type input "154"
type input "31"
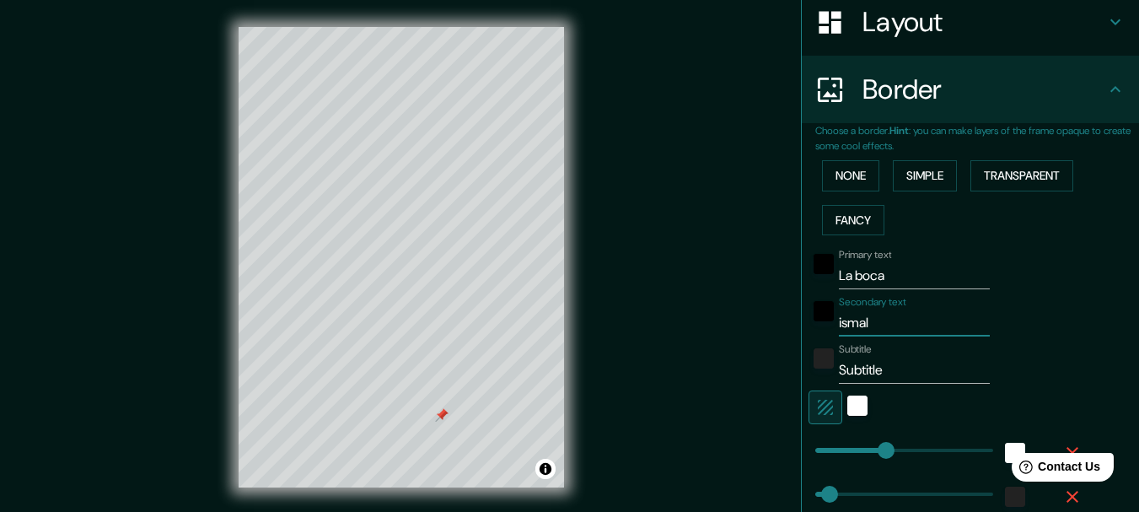
type input "31"
type input "15"
type input "ismal ma"
type input "154"
type input "31"
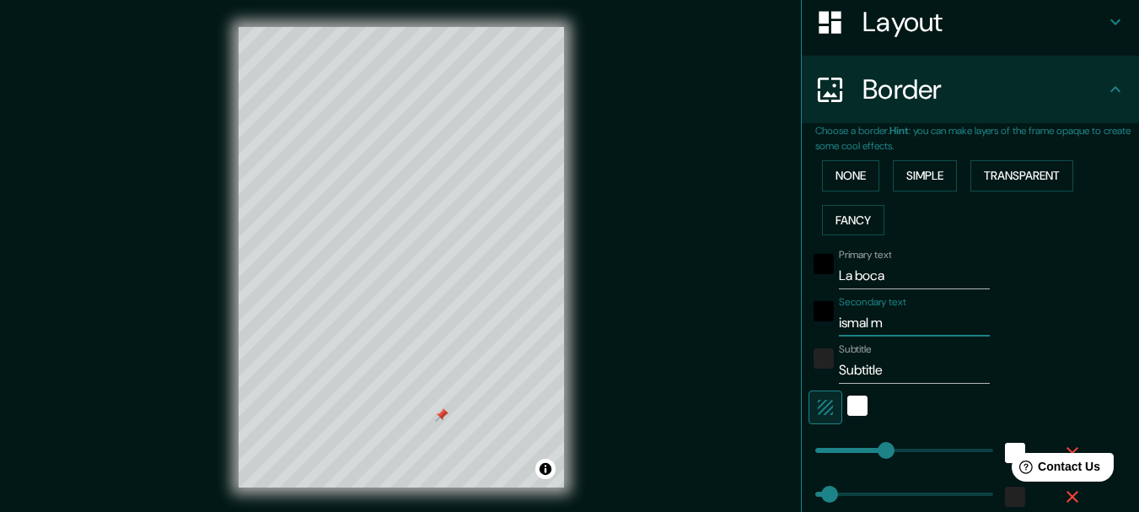
type input "31"
type input "15"
type input "ismal m"
type input "154"
type input "31"
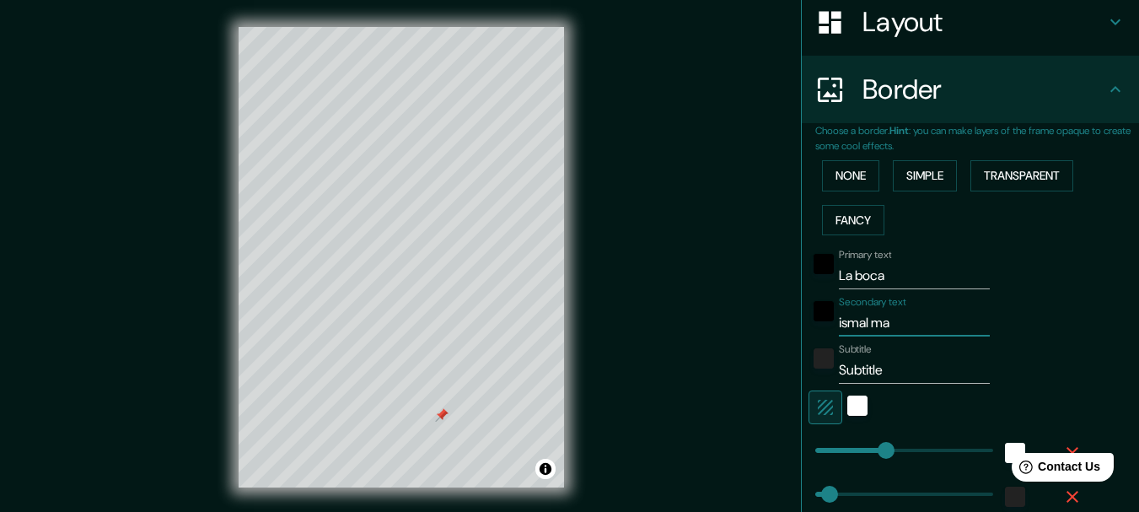
type input "31"
type input "15"
type input "ismal"
type input "154"
type input "31"
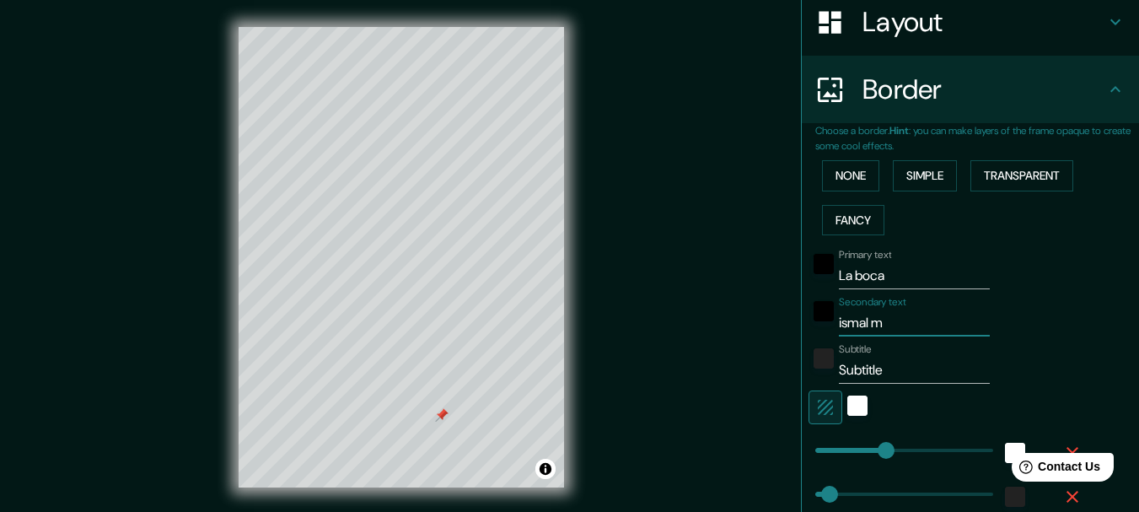
type input "31"
type input "15"
type input "ismal"
type input "154"
type input "31"
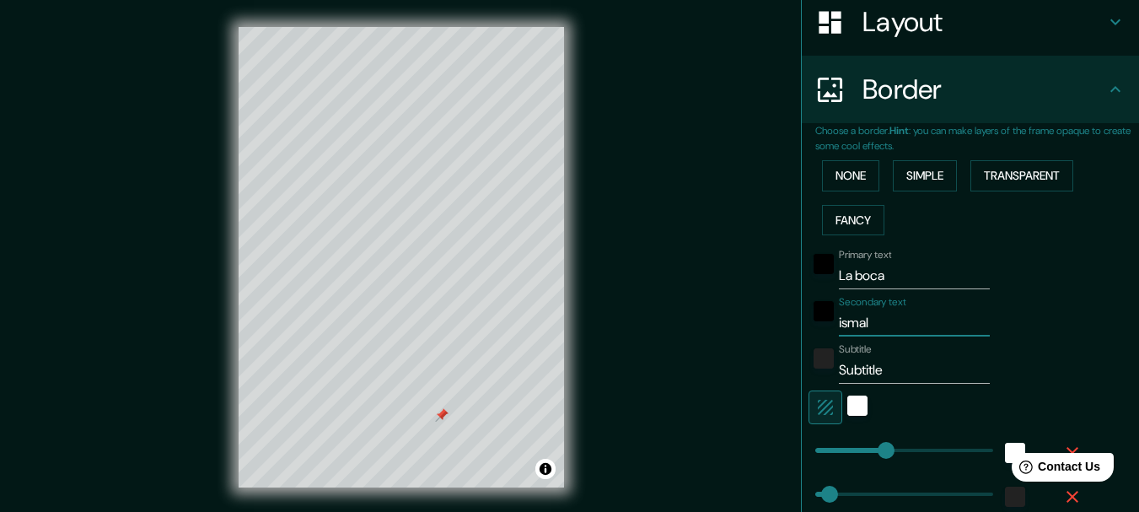
type input "31"
type input "15"
type input "[DEMOGRAPHIC_DATA]"
type input "154"
type input "31"
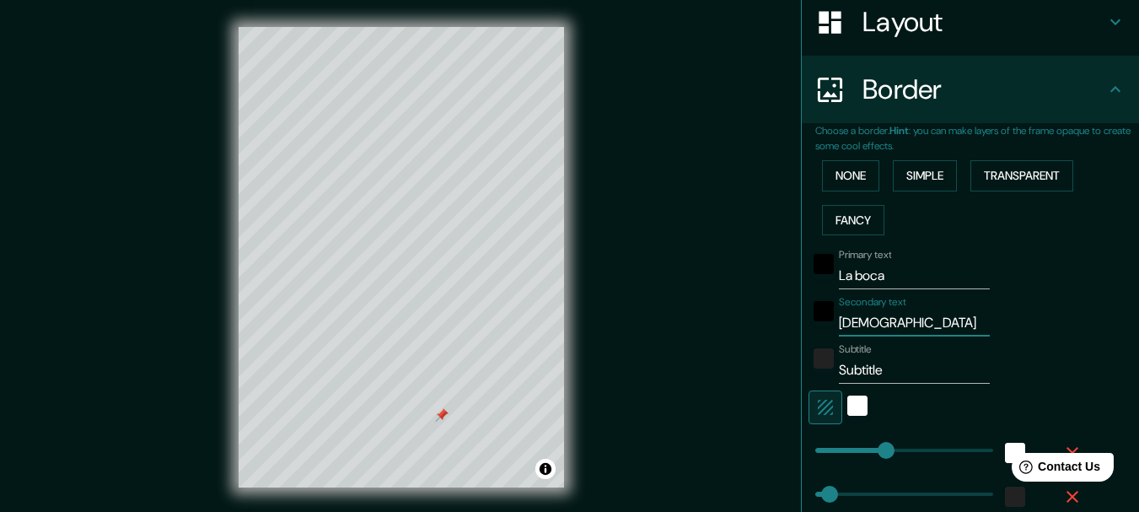
type input "31"
type input "15"
type input "[DEMOGRAPHIC_DATA]"
type input "154"
type input "31"
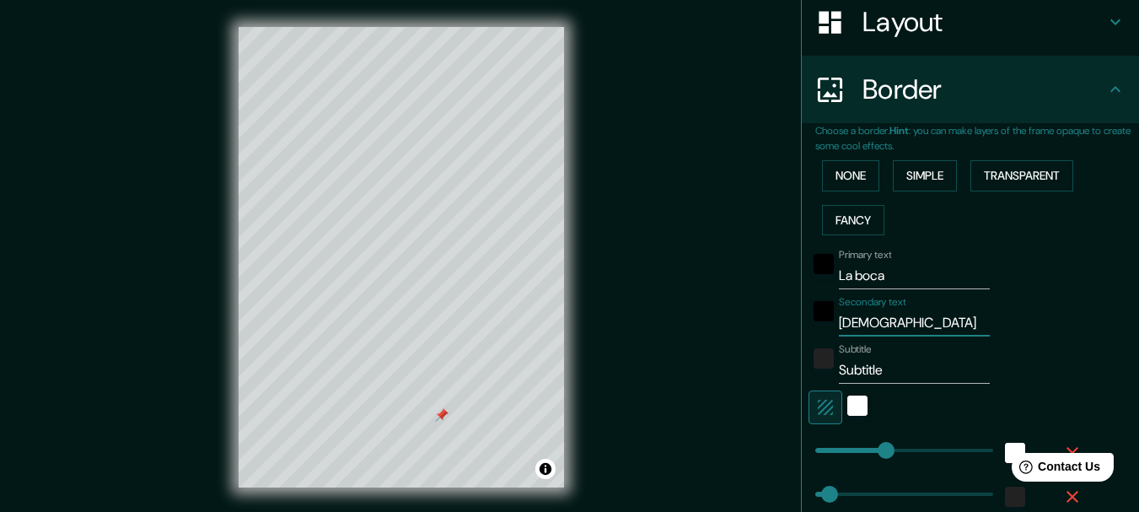
type input "31"
type input "15"
type input "isml"
type input "154"
type input "31"
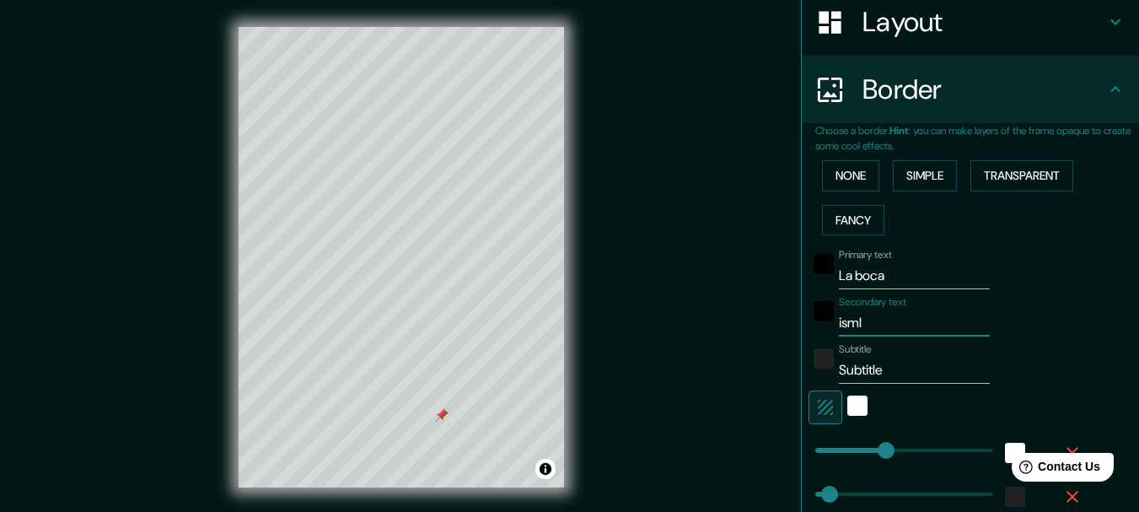
type input "31"
type input "15"
type input "[DEMOGRAPHIC_DATA]"
type input "154"
type input "31"
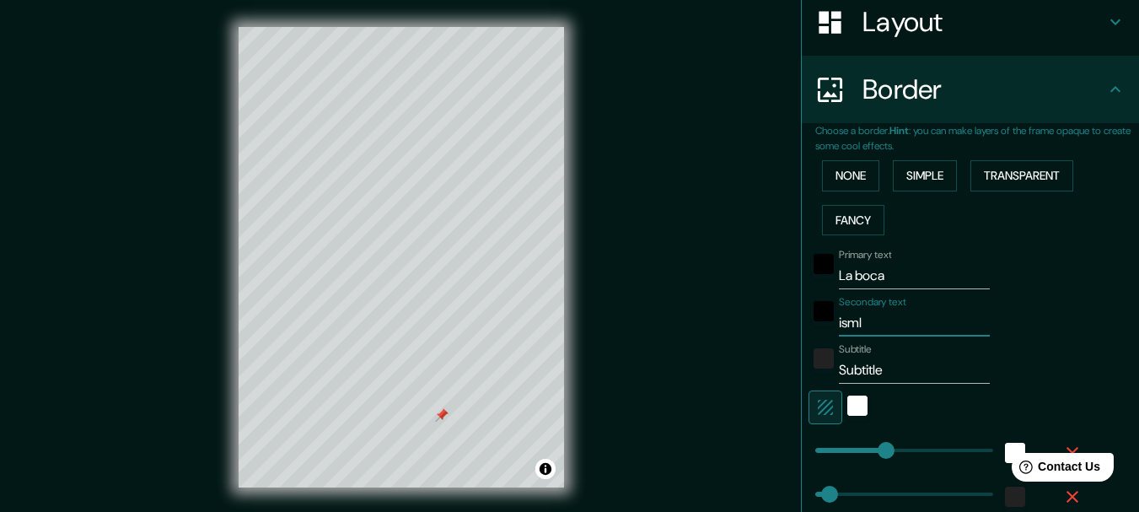
type input "31"
type input "15"
type input "is"
type input "154"
type input "31"
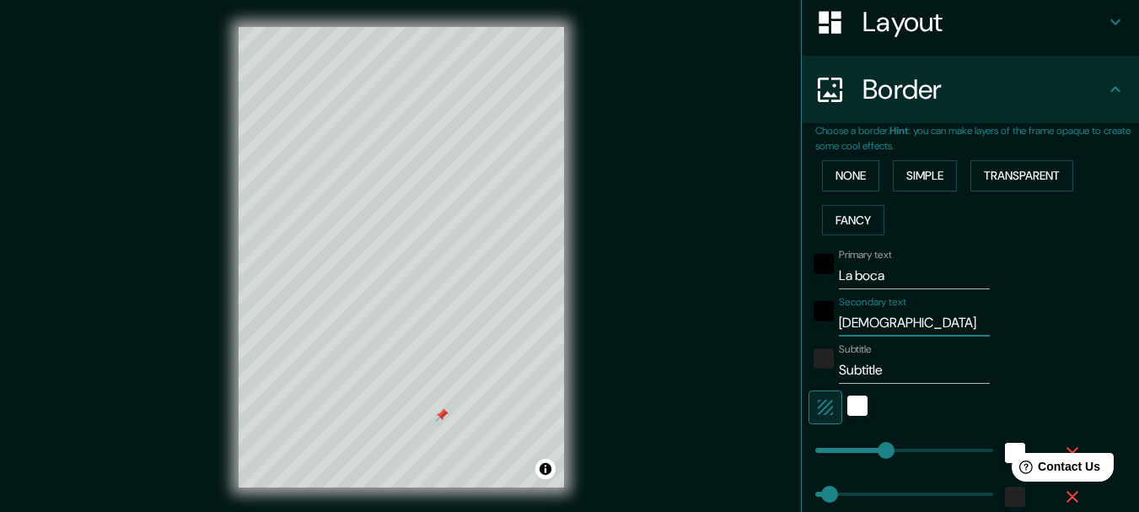
type input "31"
type input "15"
type input "isl"
type input "154"
type input "31"
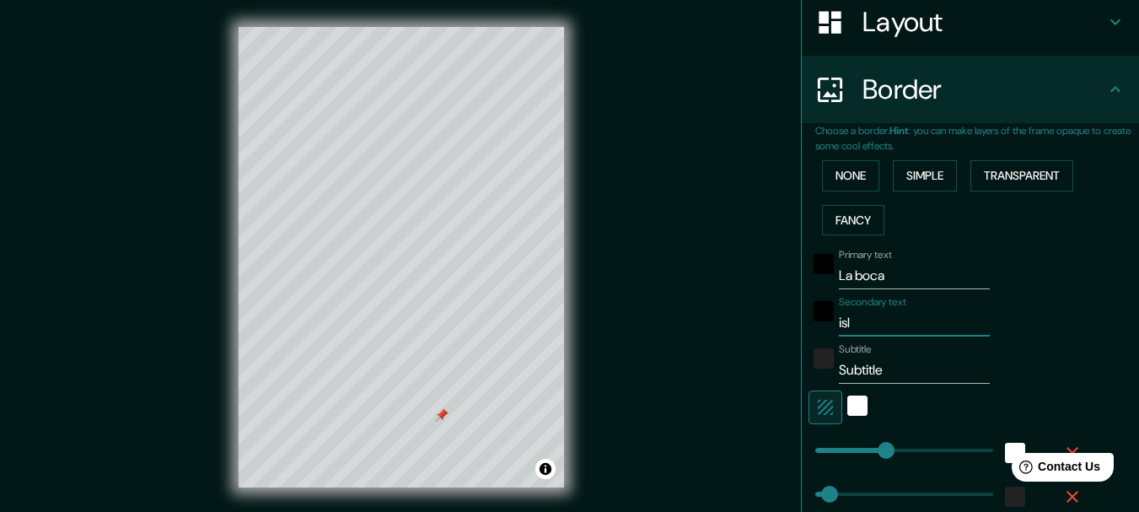
type input "31"
type input "15"
type input "isla"
type input "154"
type input "31"
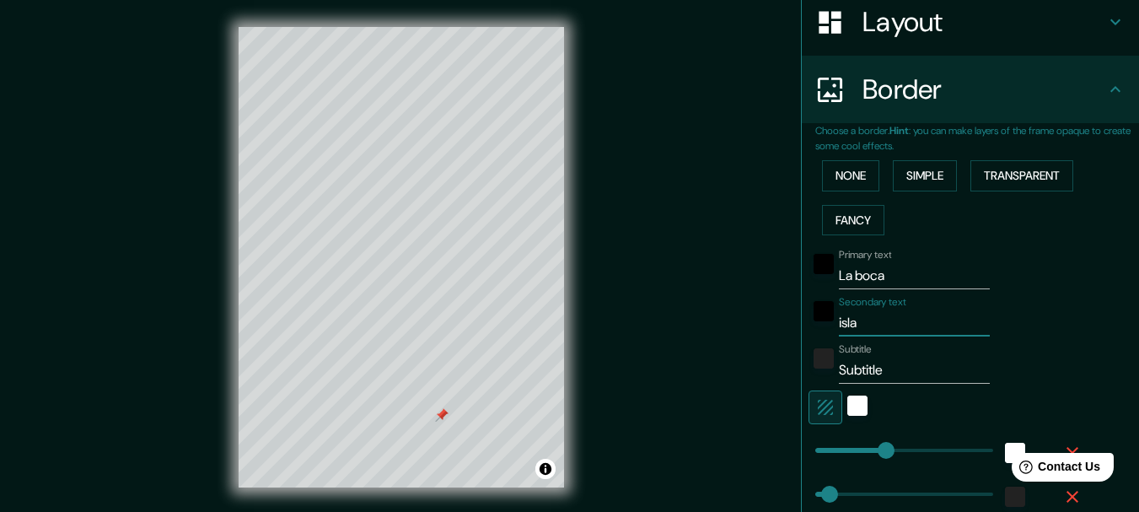
type input "31"
type input "15"
type input "isla m"
type input "154"
type input "31"
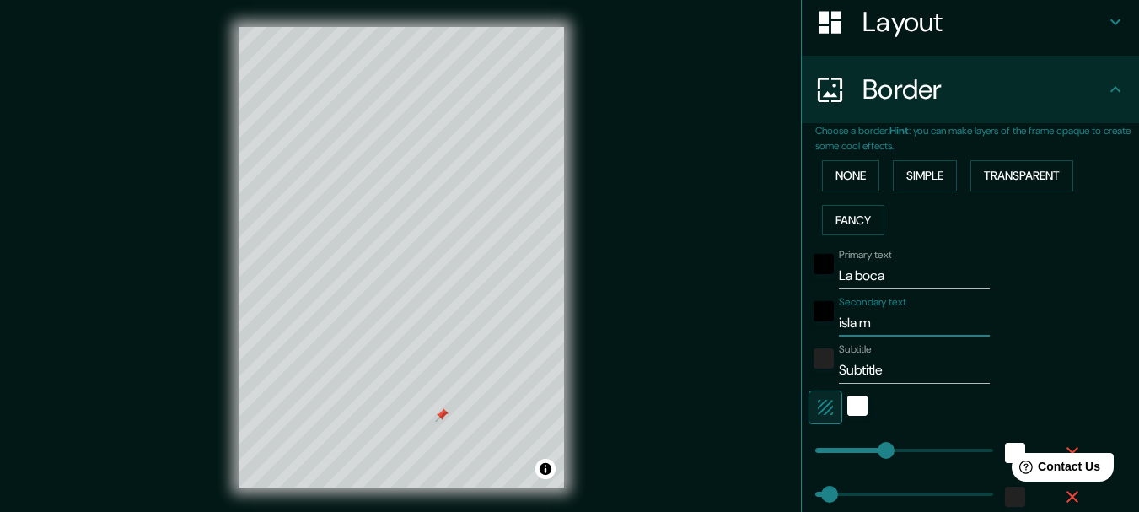
type input "31"
type input "15"
type input "isla ma"
type input "154"
type input "31"
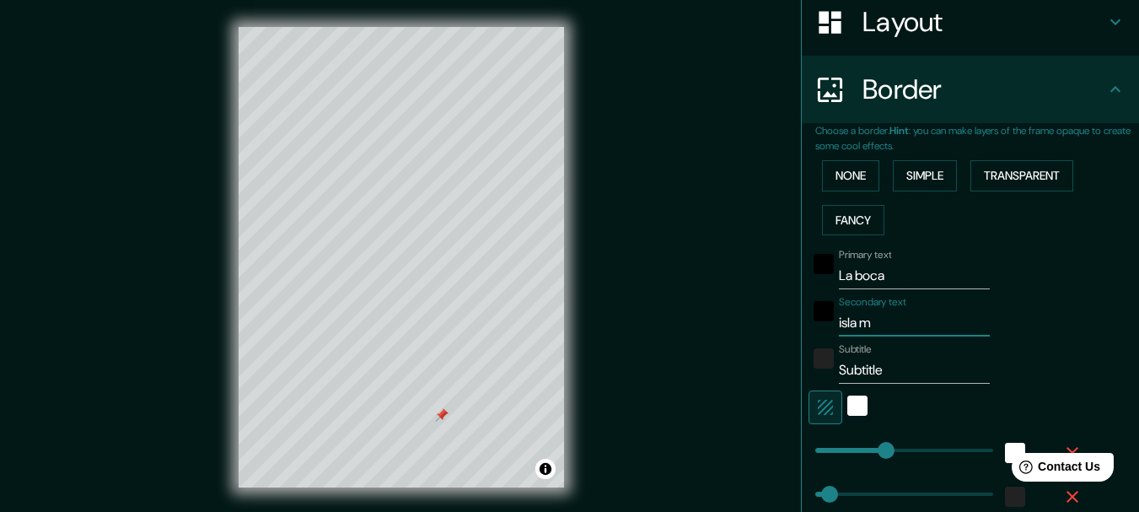
type input "31"
type input "15"
type input "isla maci"
type input "154"
type input "31"
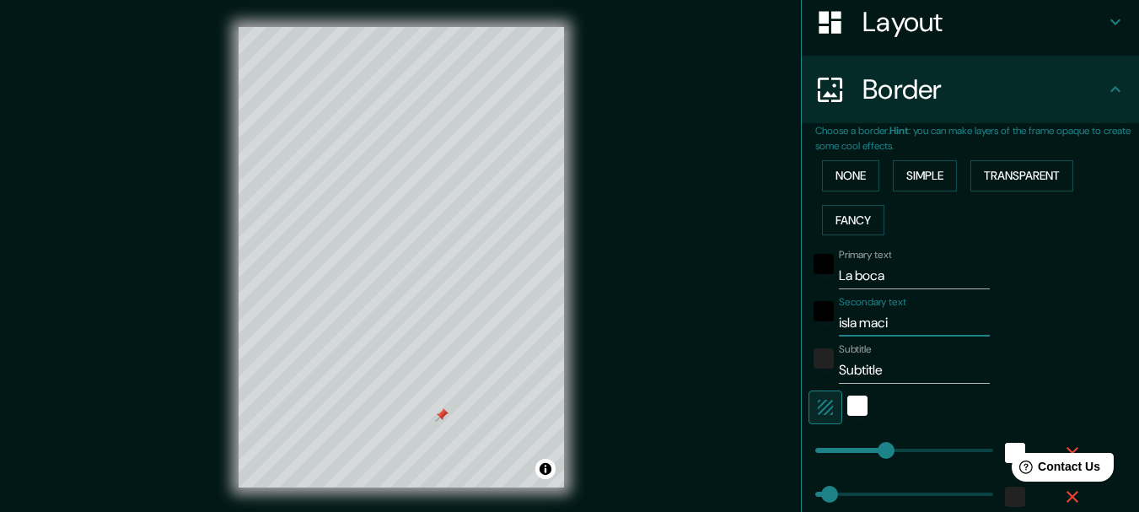
type input "31"
type input "15"
type input "isla [PERSON_NAME]"
type input "154"
type input "31"
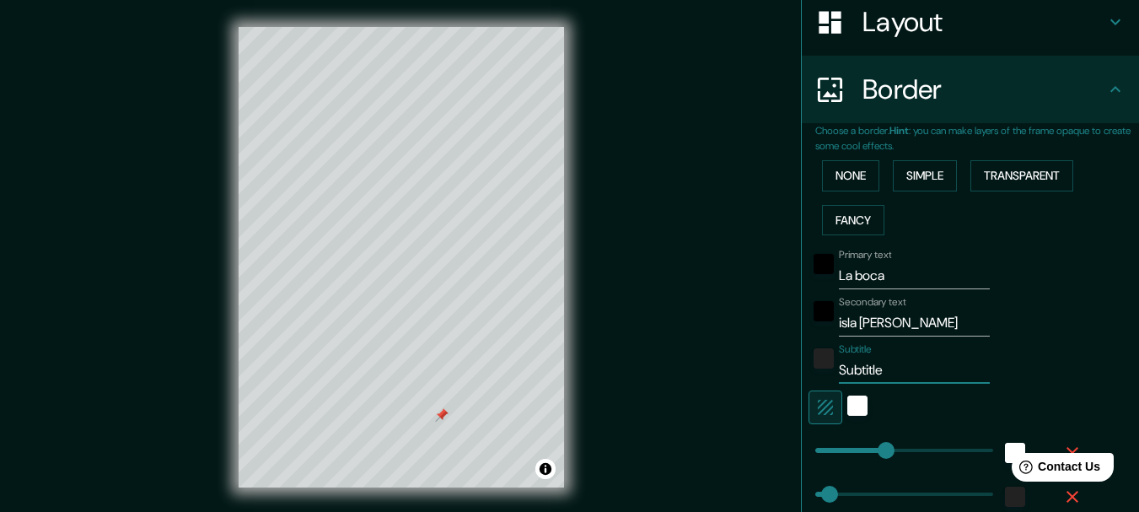
click at [857, 376] on input "Subtitle" at bounding box center [914, 370] width 151 height 27
click at [1047, 308] on div "Secondary text isla [PERSON_NAME]" at bounding box center [947, 316] width 277 height 40
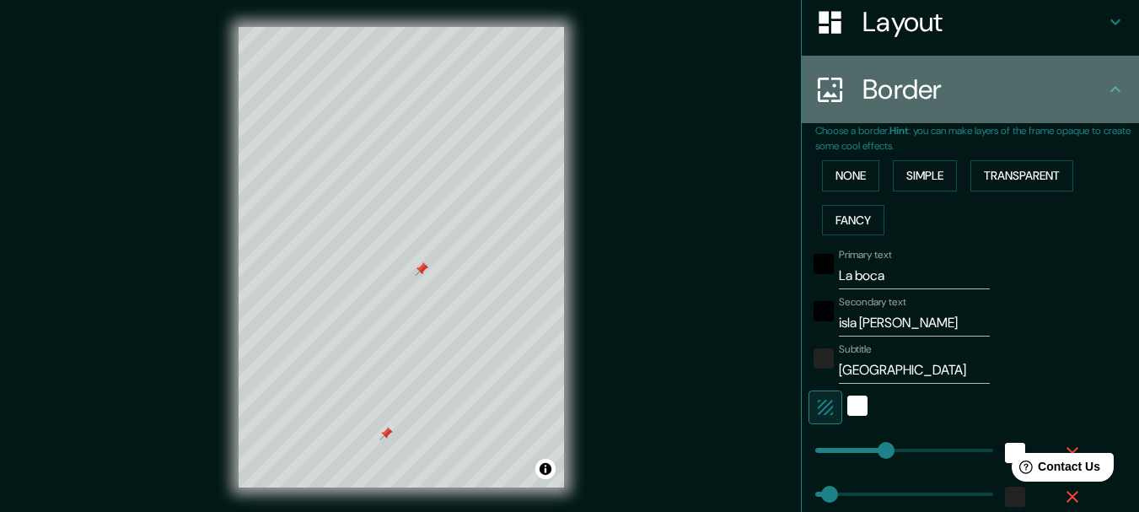
click at [1081, 61] on div "Border" at bounding box center [970, 89] width 337 height 67
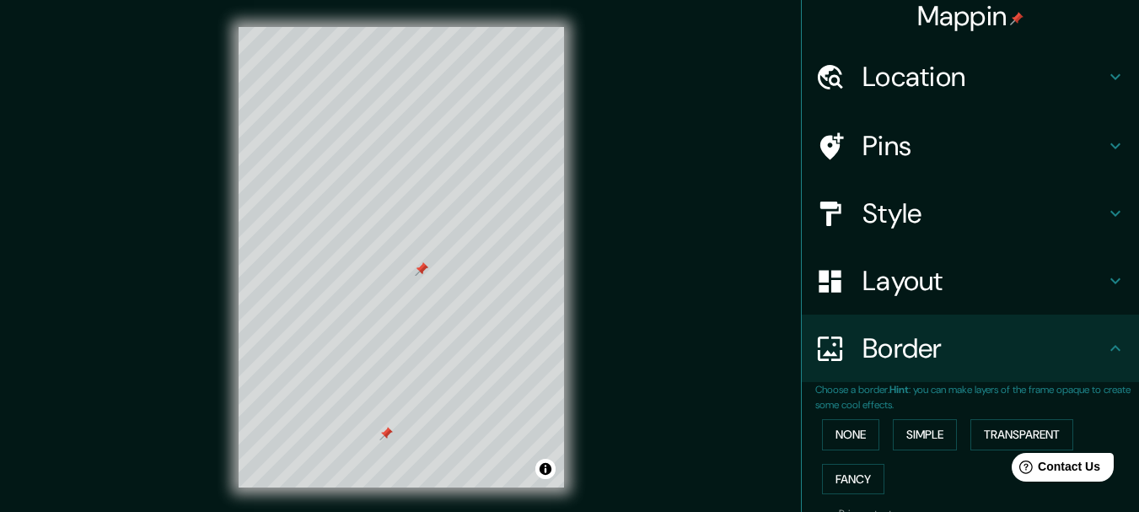
scroll to position [0, 0]
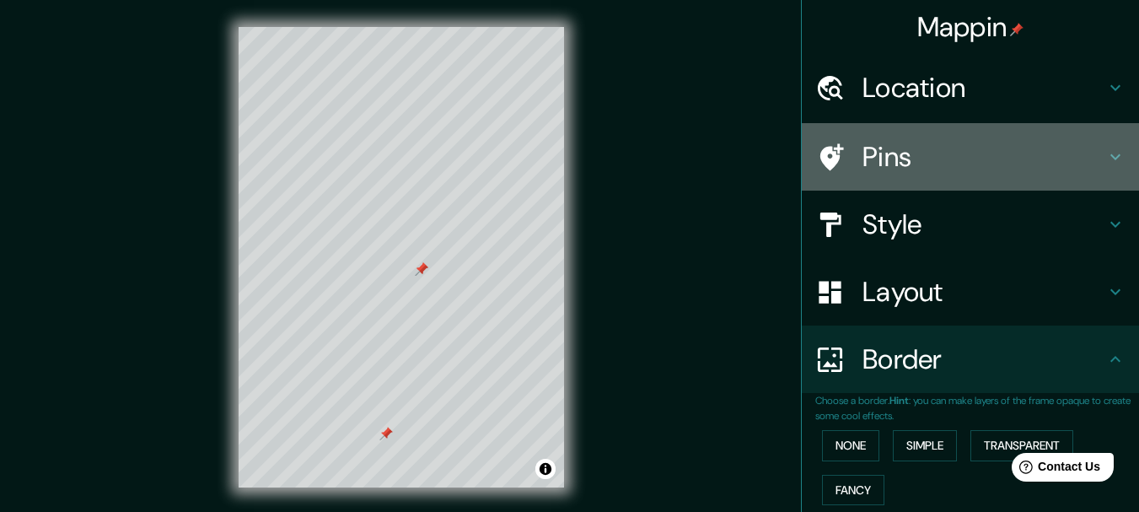
click at [1082, 153] on h4 "Pins" at bounding box center [984, 157] width 243 height 34
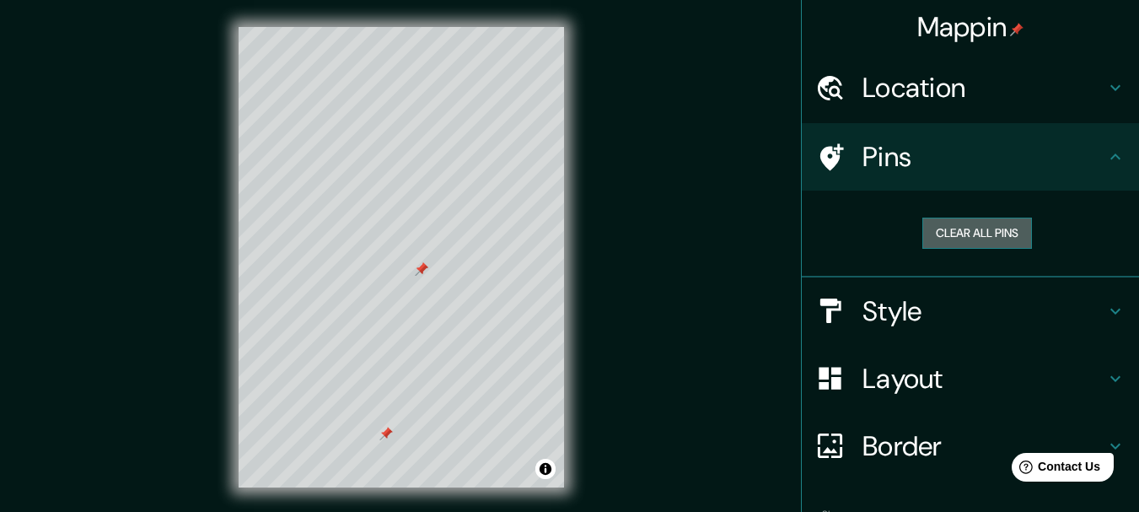
click at [1011, 224] on button "Clear all pins" at bounding box center [977, 233] width 110 height 31
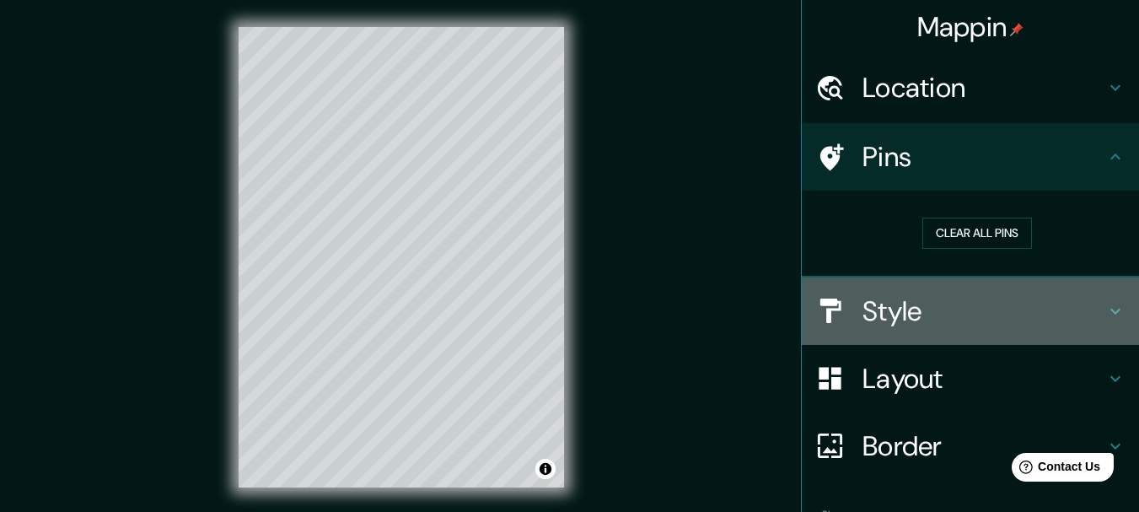
click at [909, 319] on h4 "Style" at bounding box center [984, 311] width 243 height 34
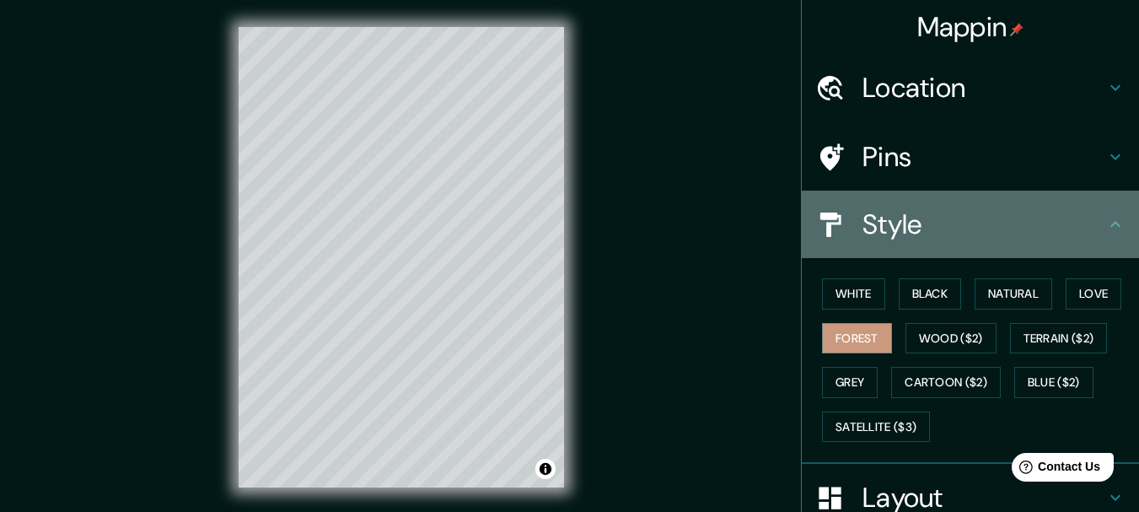
click at [866, 252] on div "Style" at bounding box center [970, 224] width 337 height 67
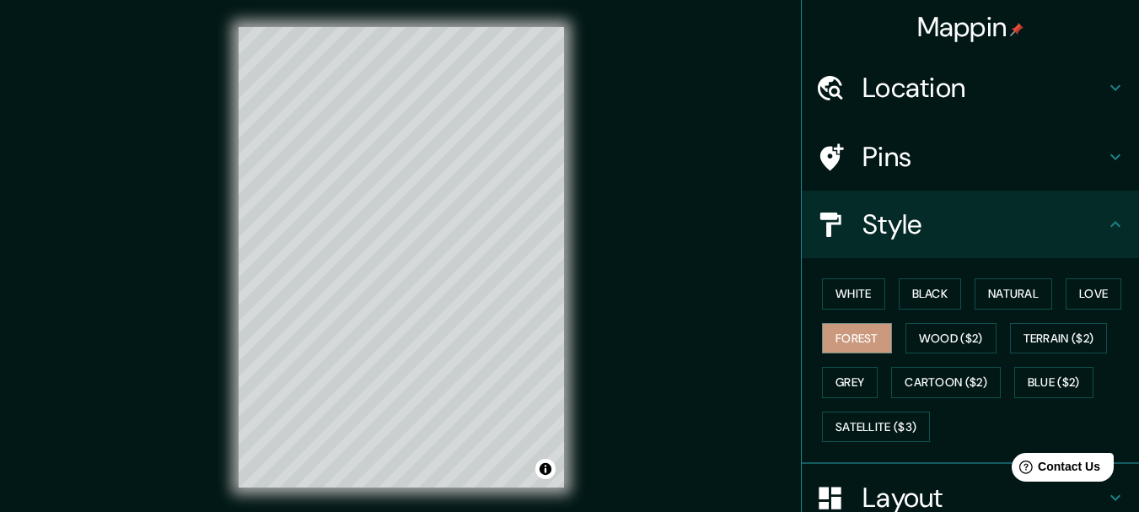
scroll to position [228, 0]
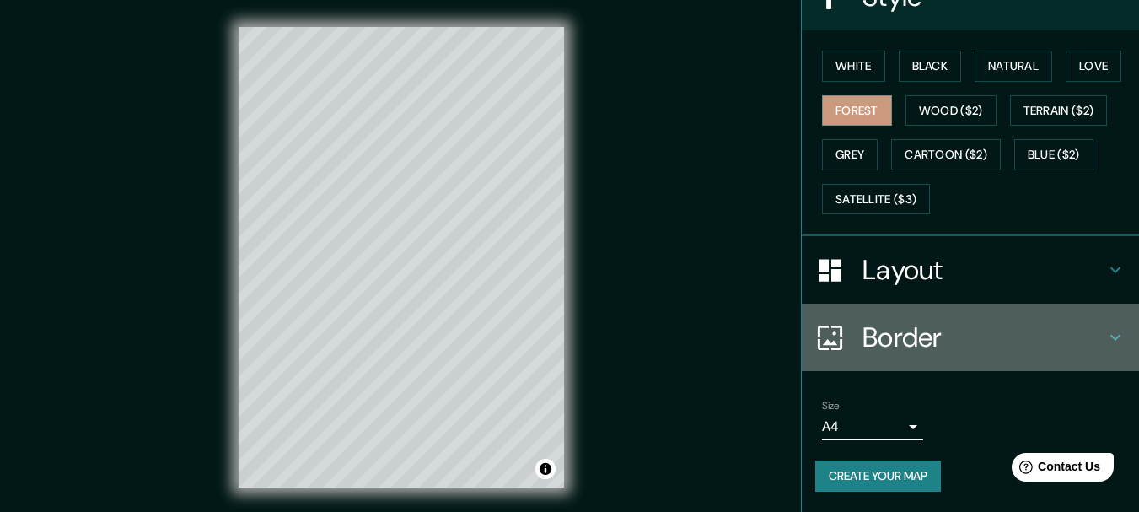
click at [968, 331] on h4 "Border" at bounding box center [984, 337] width 243 height 34
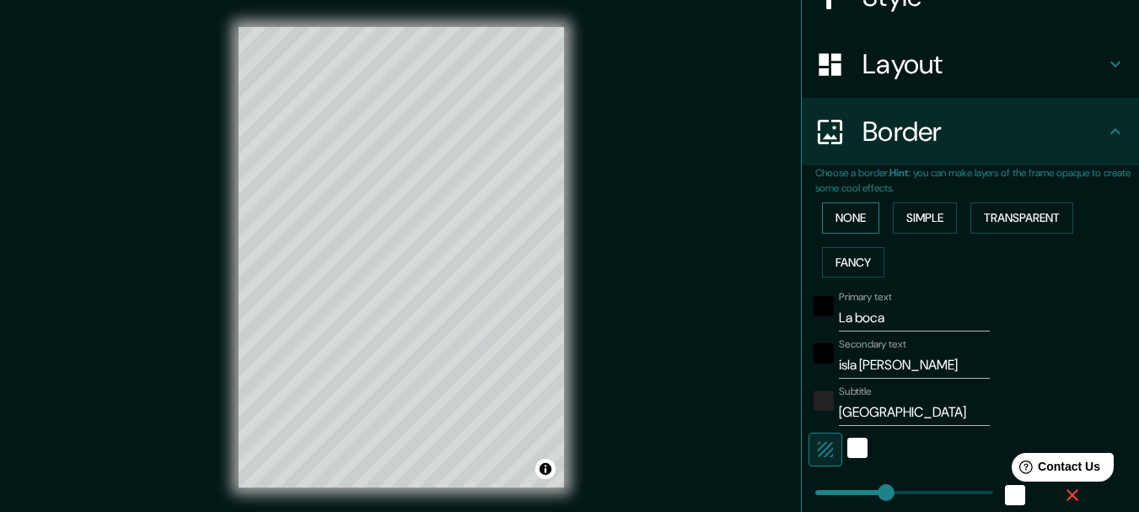
click at [856, 223] on button "None" at bounding box center [850, 217] width 57 height 31
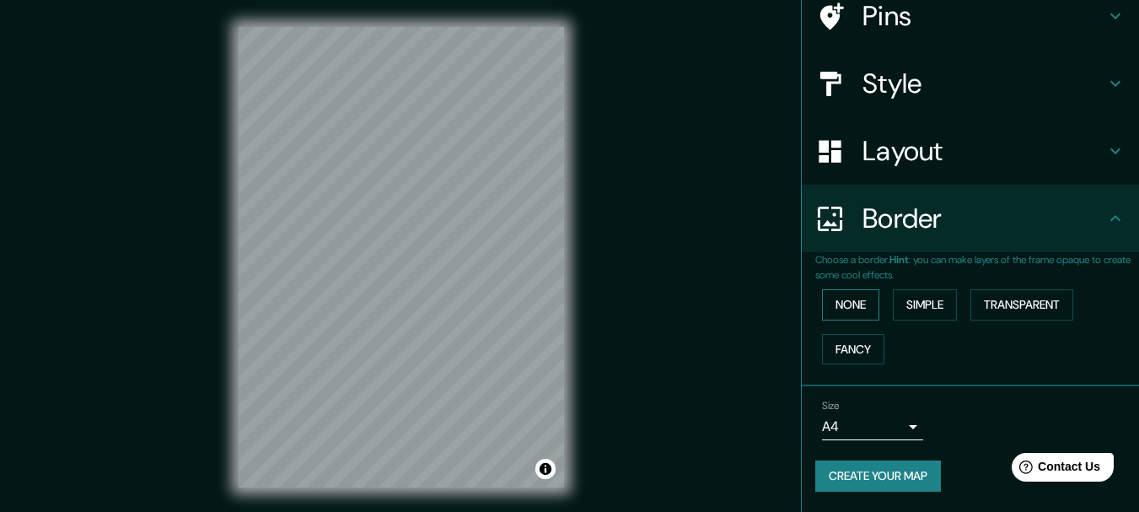
scroll to position [141, 0]
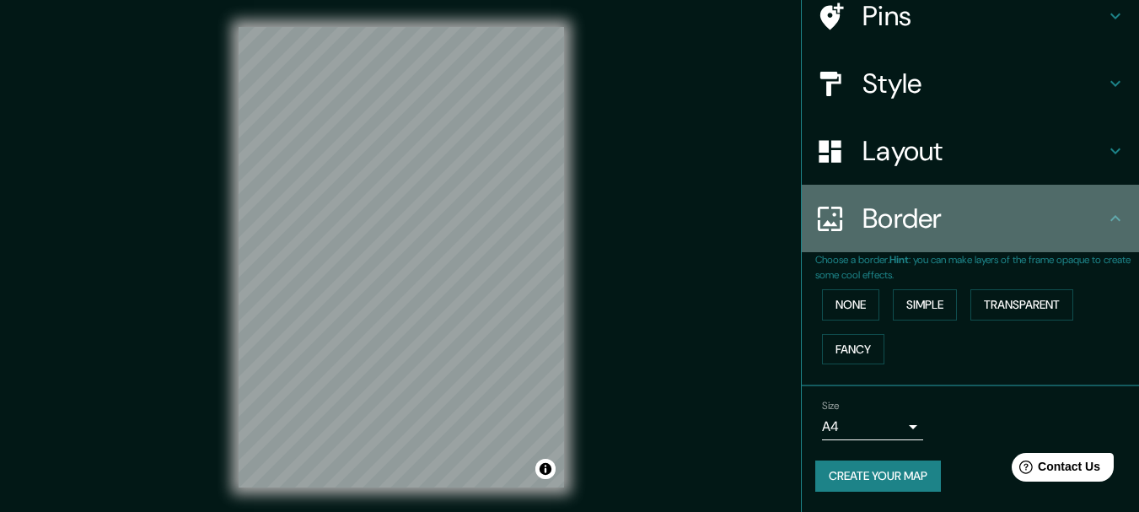
click at [887, 232] on h4 "Border" at bounding box center [984, 219] width 243 height 34
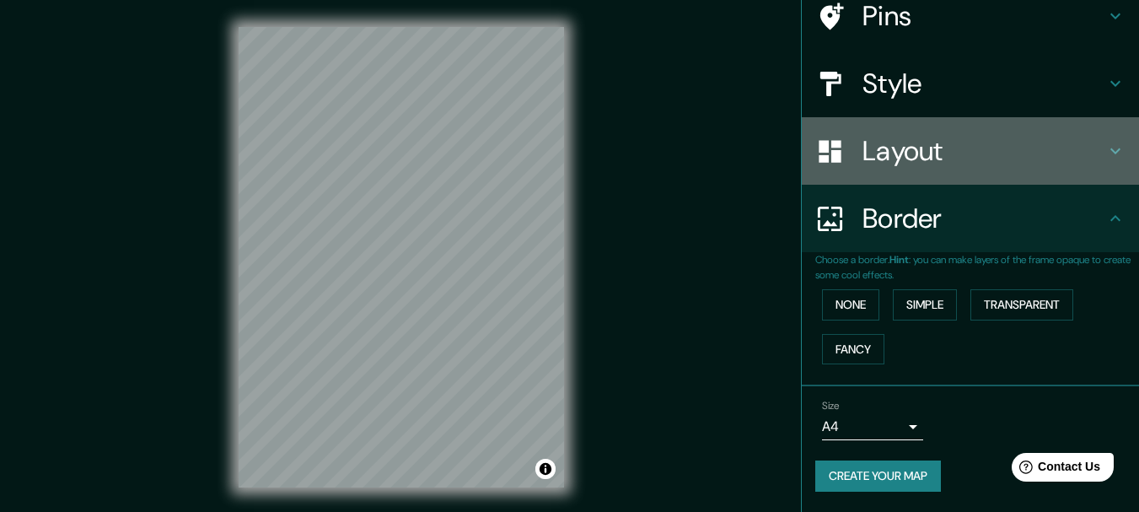
click at [919, 168] on h4 "Layout" at bounding box center [984, 151] width 243 height 34
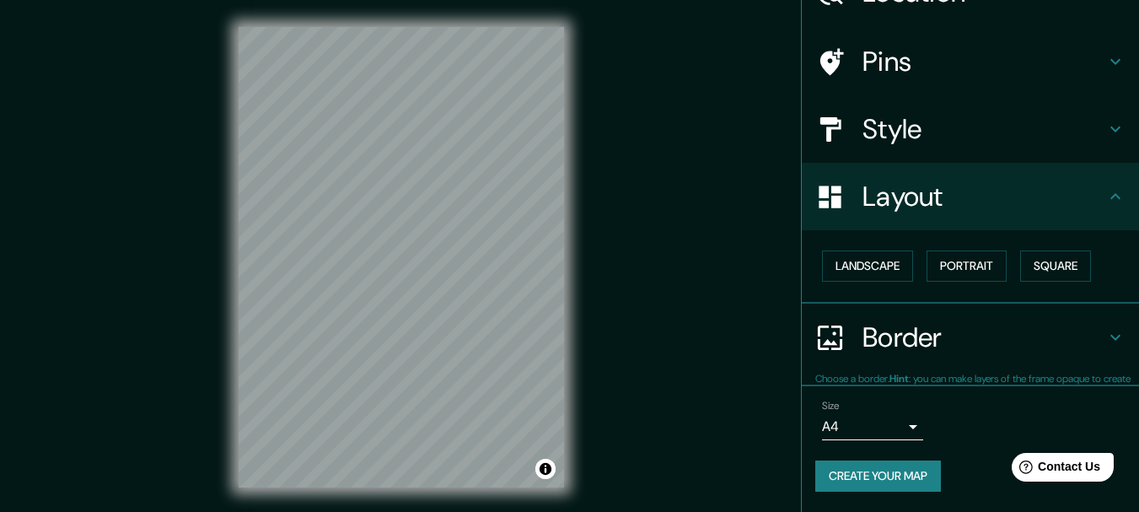
scroll to position [94, 0]
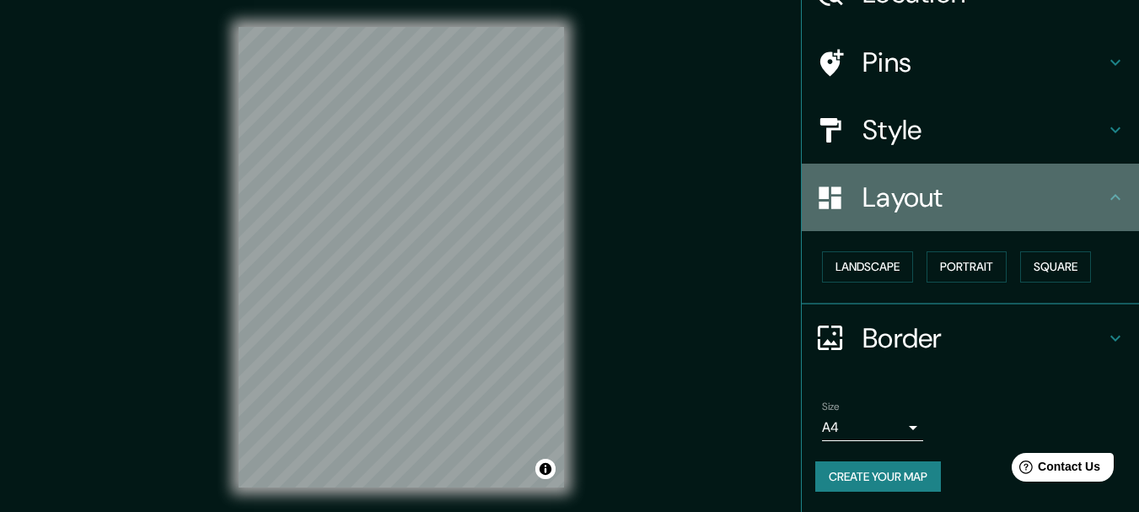
click at [984, 207] on h4 "Layout" at bounding box center [984, 197] width 243 height 34
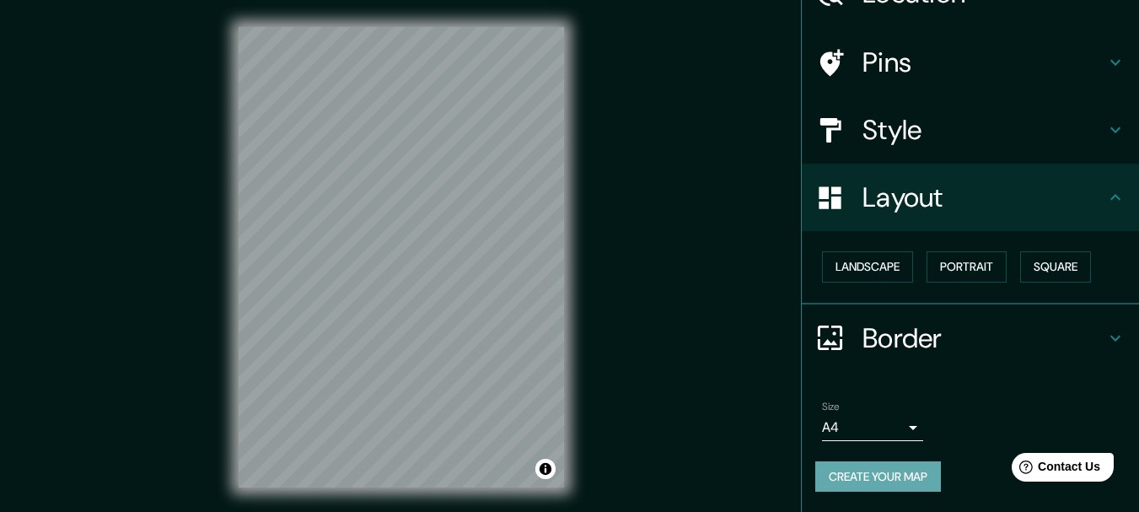
click at [902, 471] on button "Create your map" at bounding box center [878, 476] width 126 height 31
click at [546, 476] on button "Toggle attribution" at bounding box center [545, 469] width 20 height 20
